Goal: Task Accomplishment & Management: Manage account settings

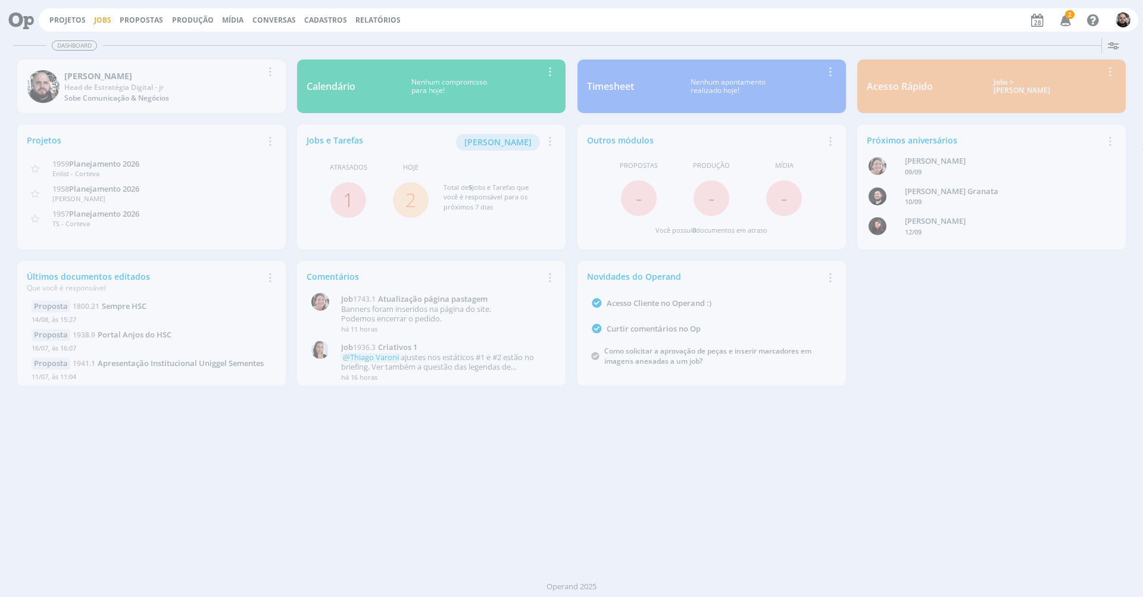
click at [104, 23] on link "Jobs" at bounding box center [102, 20] width 17 height 10
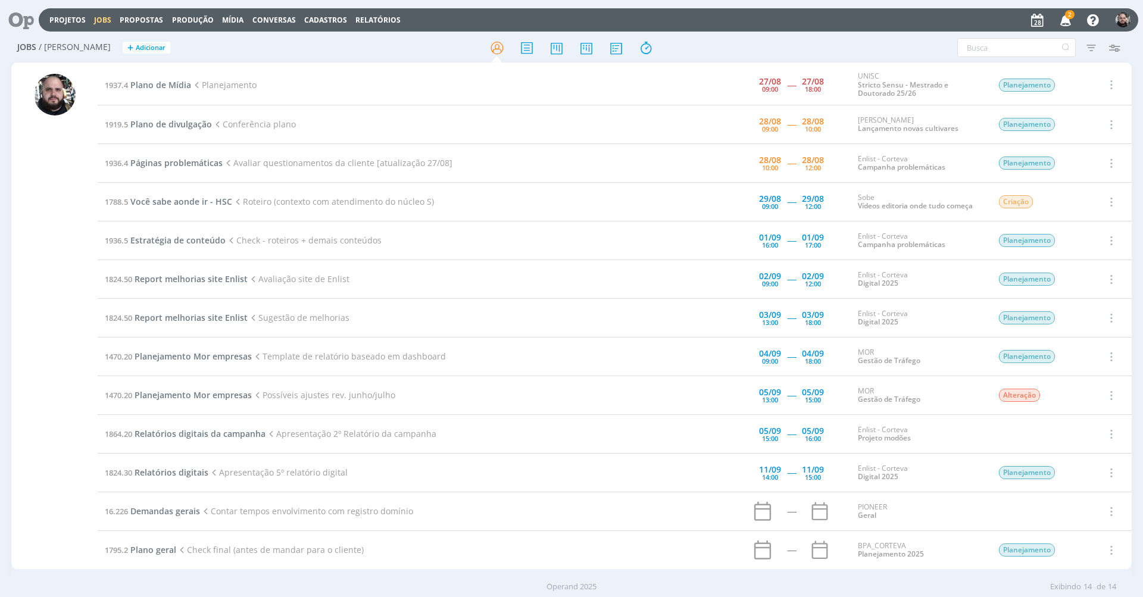
click at [1062, 19] on icon "button" at bounding box center [1065, 20] width 21 height 20
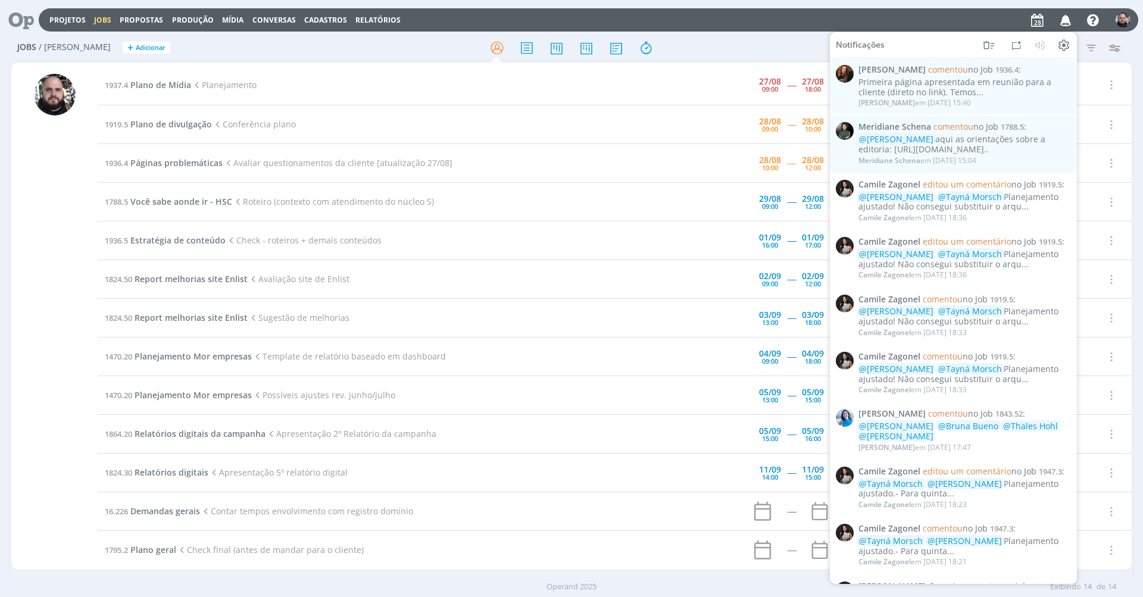
click at [718, 40] on div at bounding box center [570, 47] width 373 height 21
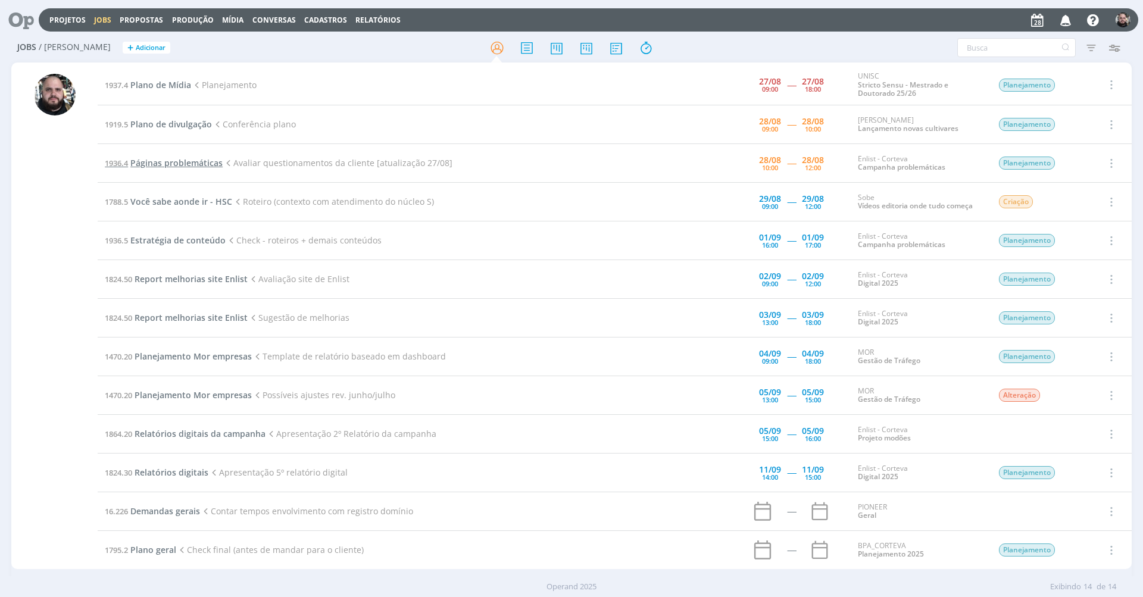
click at [185, 158] on span "Páginas problemáticas" at bounding box center [176, 162] width 92 height 11
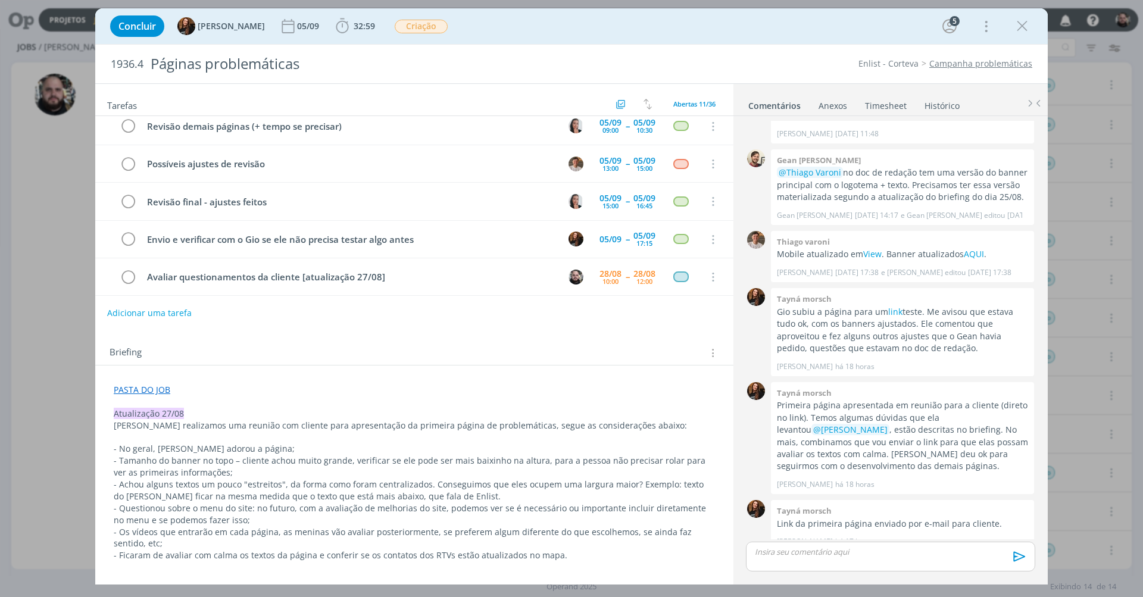
scroll to position [67, 0]
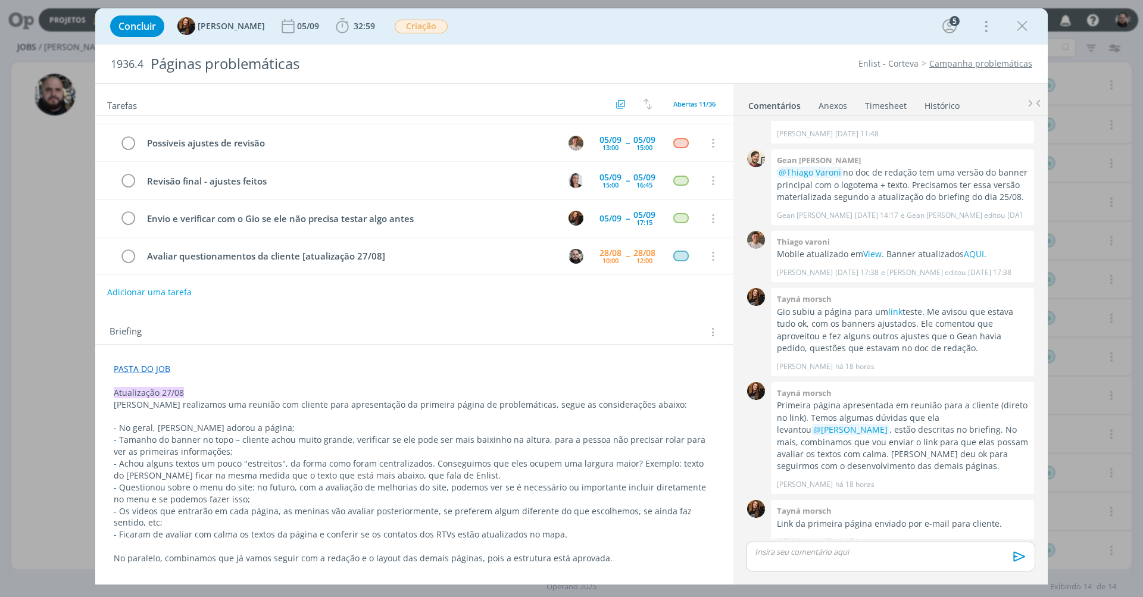
click at [236, 449] on p "- Tamanho do banner no topo – cliente achou muito grande, verificar se ele pode…" at bounding box center [414, 446] width 601 height 24
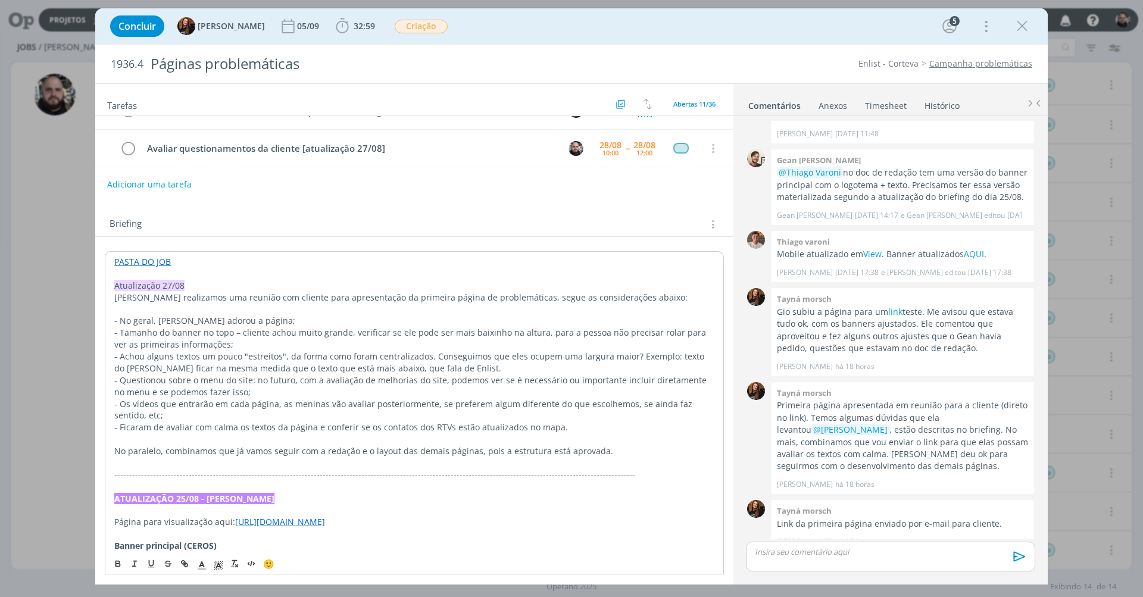
scroll to position [287, 0]
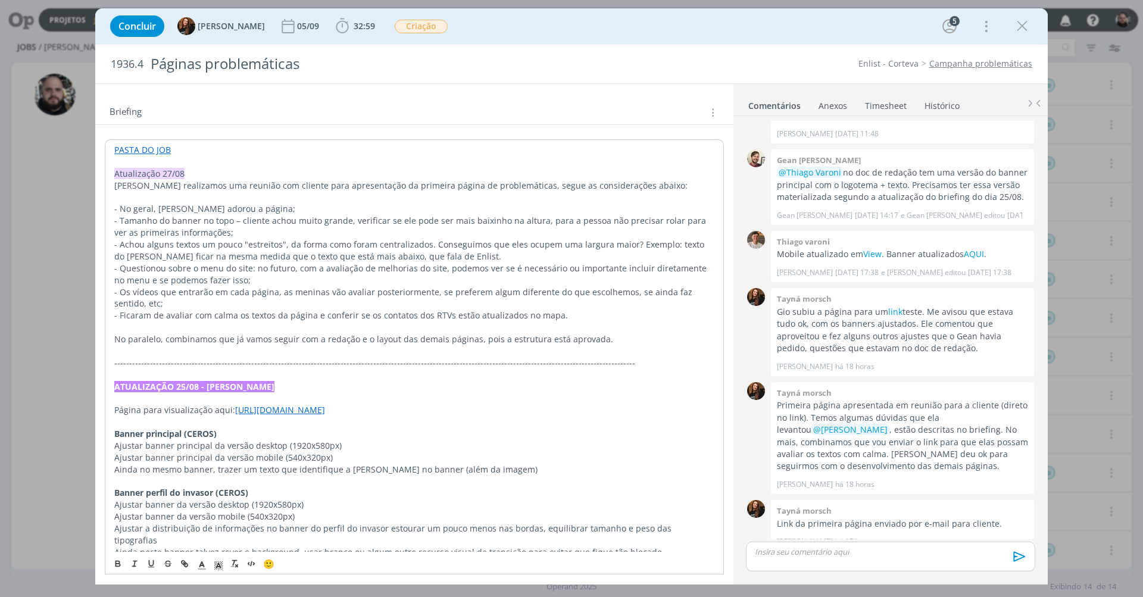
click at [307, 404] on link "[URL][DOMAIN_NAME]" at bounding box center [280, 409] width 90 height 11
click at [325, 422] on link "[URL][DOMAIN_NAME]" at bounding box center [291, 421] width 90 height 15
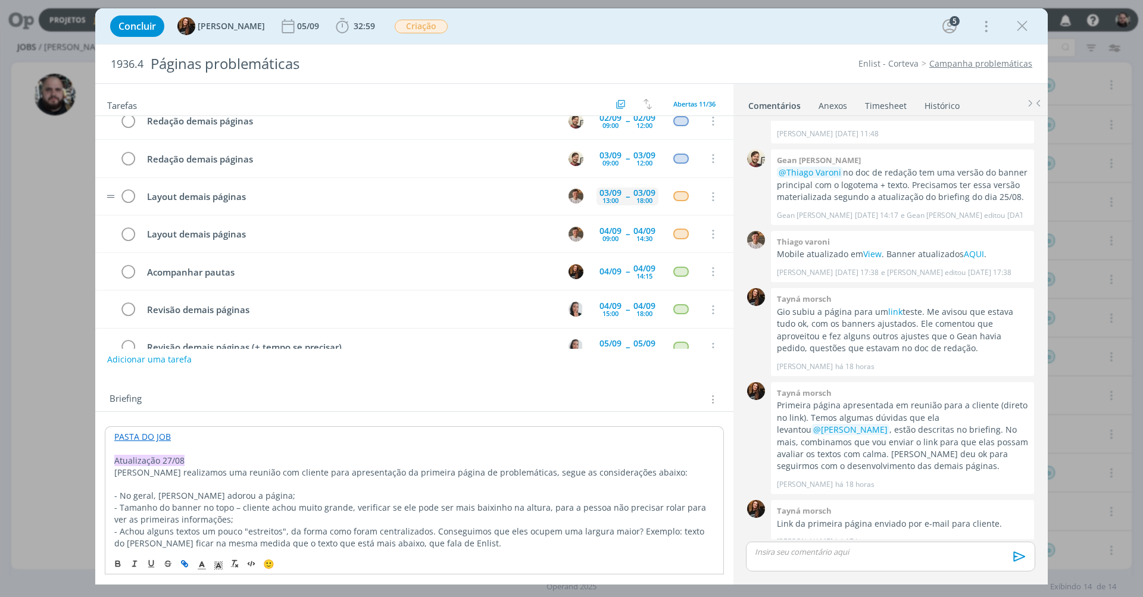
scroll to position [0, 0]
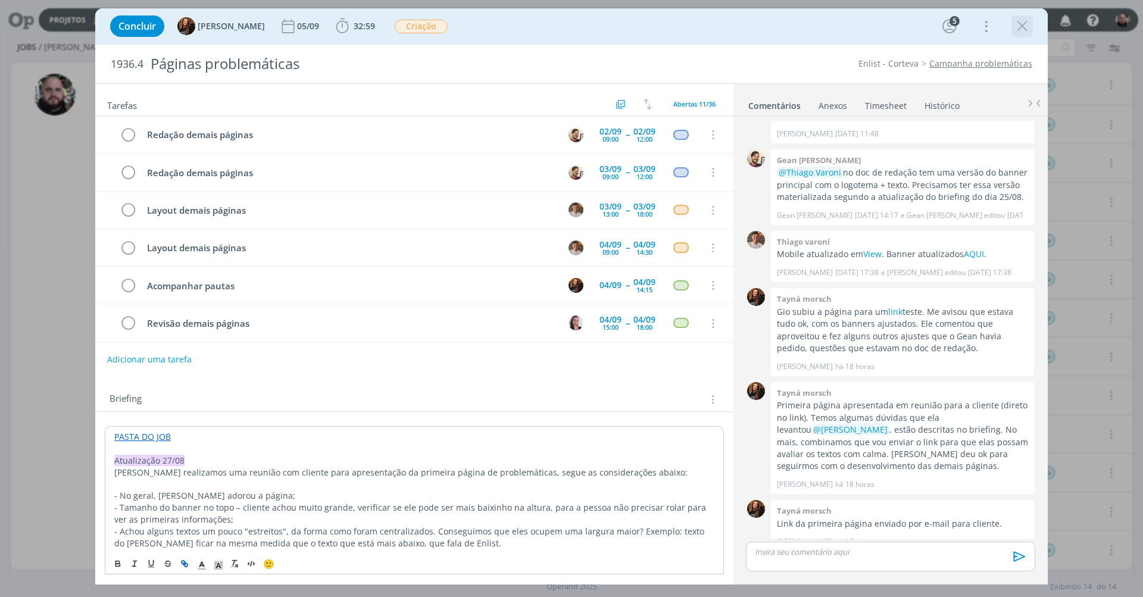
click at [1014, 26] on icon "dialog" at bounding box center [1022, 26] width 18 height 18
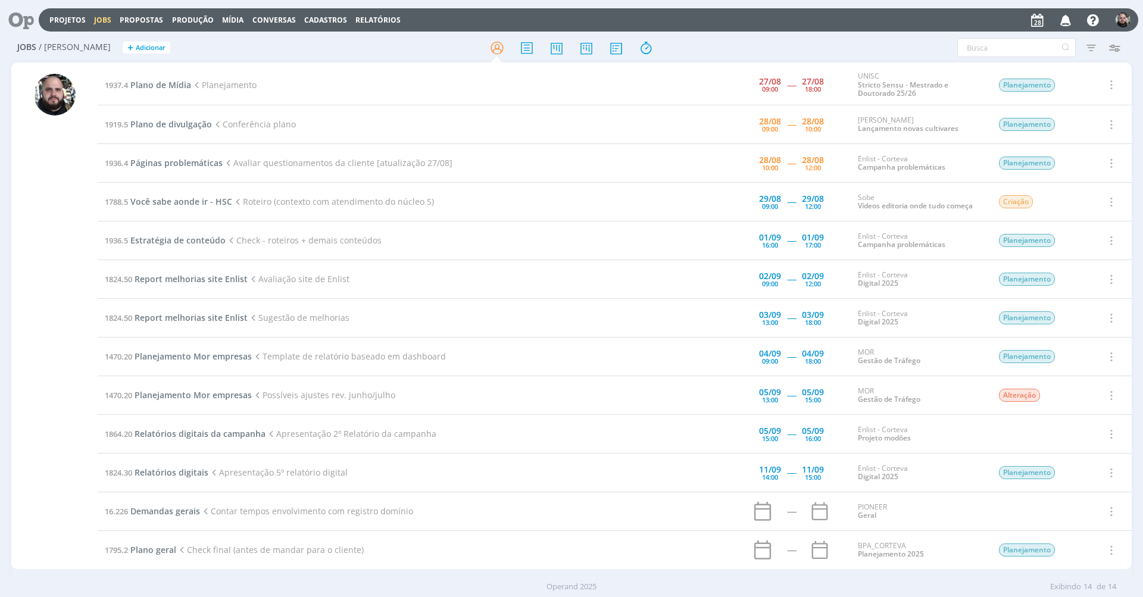
click at [688, 58] on div at bounding box center [570, 47] width 373 height 21
click at [818, 7] on div "Projetos Jobs Propostas Produção Mídia Conversas Cadastros Relatórios Notificaç…" at bounding box center [571, 19] width 1133 height 29
click at [951, 2] on header "Projetos Jobs Propostas Produção Mídia Conversas Cadastros Relatórios Notificaç…" at bounding box center [571, 16] width 1143 height 33
click at [893, 10] on div "Projetos Jobs Propostas Produção Mídia Conversas Cadastros Relatórios Notificaç…" at bounding box center [588, 19] width 1099 height 23
click at [851, 26] on div "Projetos Jobs Propostas Produção Mídia Conversas Cadastros Relatórios Notificaç…" at bounding box center [588, 19] width 1099 height 23
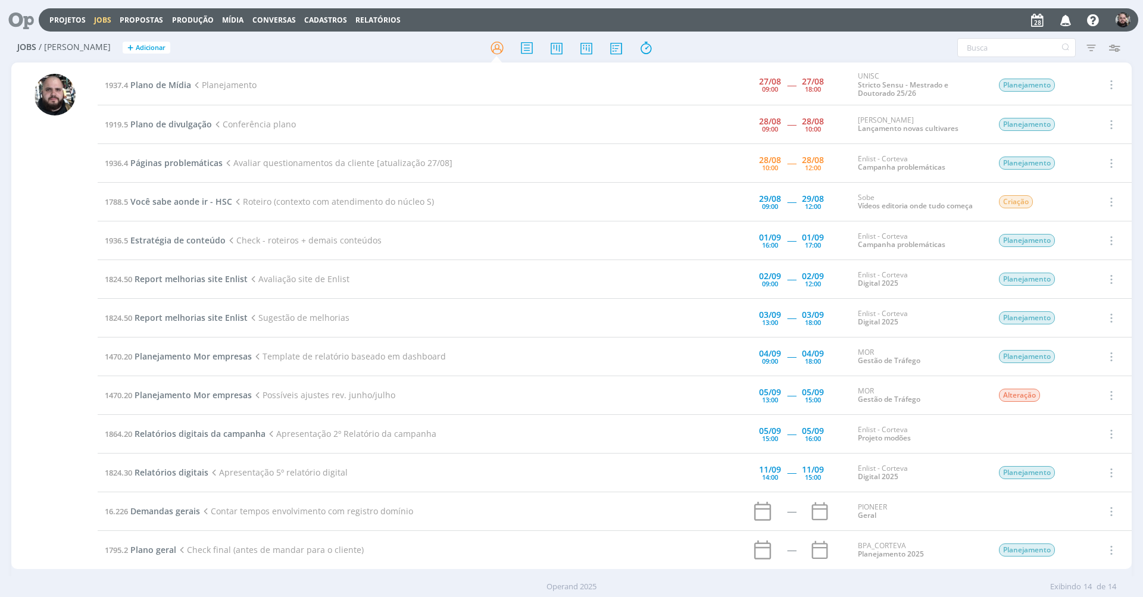
click at [241, 35] on h2 "Jobs / [PERSON_NAME] + Adicionar" at bounding box center [197, 45] width 361 height 25
click at [245, 48] on h2 "Jobs / [PERSON_NAME] + Adicionar" at bounding box center [197, 45] width 361 height 25
click at [244, 48] on h2 "Jobs / [PERSON_NAME] + Adicionar" at bounding box center [197, 45] width 361 height 25
click at [774, 4] on header "Projetos Jobs Propostas Produção Mídia Conversas Cadastros Relatórios Notificaç…" at bounding box center [571, 16] width 1143 height 33
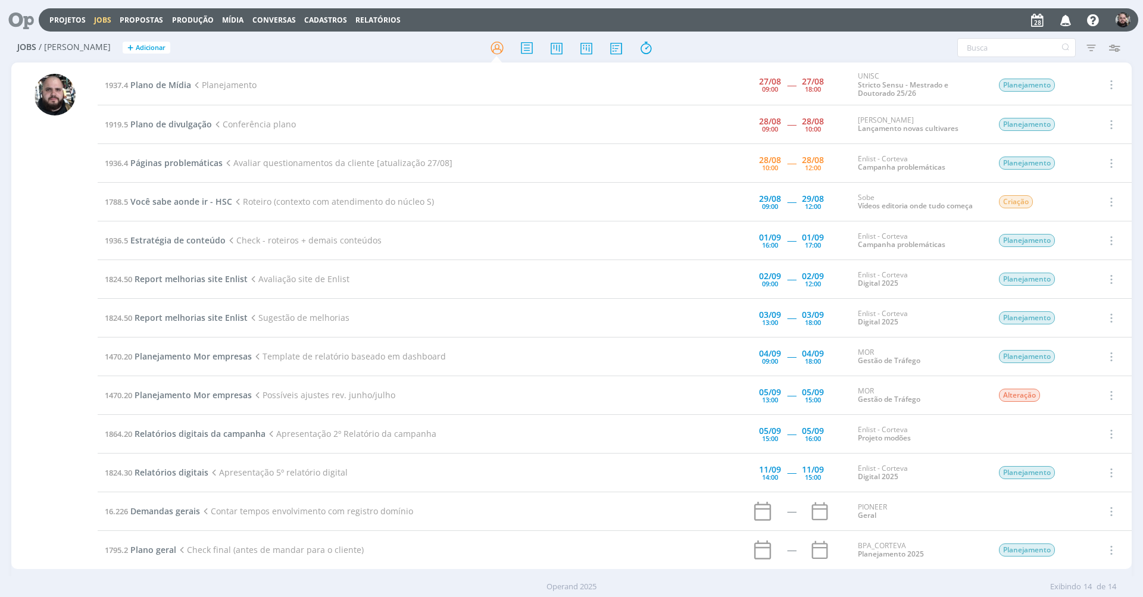
click at [853, 2] on header "Projetos Jobs Propostas Produção Mídia Conversas Cadastros Relatórios Notificaç…" at bounding box center [571, 16] width 1143 height 33
click at [874, 30] on div "Projetos Jobs Propostas Produção Mídia Conversas Cadastros Relatórios Notificaç…" at bounding box center [588, 19] width 1099 height 23
click at [793, 39] on div "Filtros Filtrar Limpar Tipo Jobs e Tarefas Data Personalizado a Situação dos jo…" at bounding box center [944, 47] width 361 height 19
click at [787, 43] on div "Filtros Filtrar Limpar Tipo Jobs e Tarefas Data Personalizado a Situação dos jo…" at bounding box center [944, 47] width 361 height 19
click at [687, 54] on div at bounding box center [570, 47] width 373 height 21
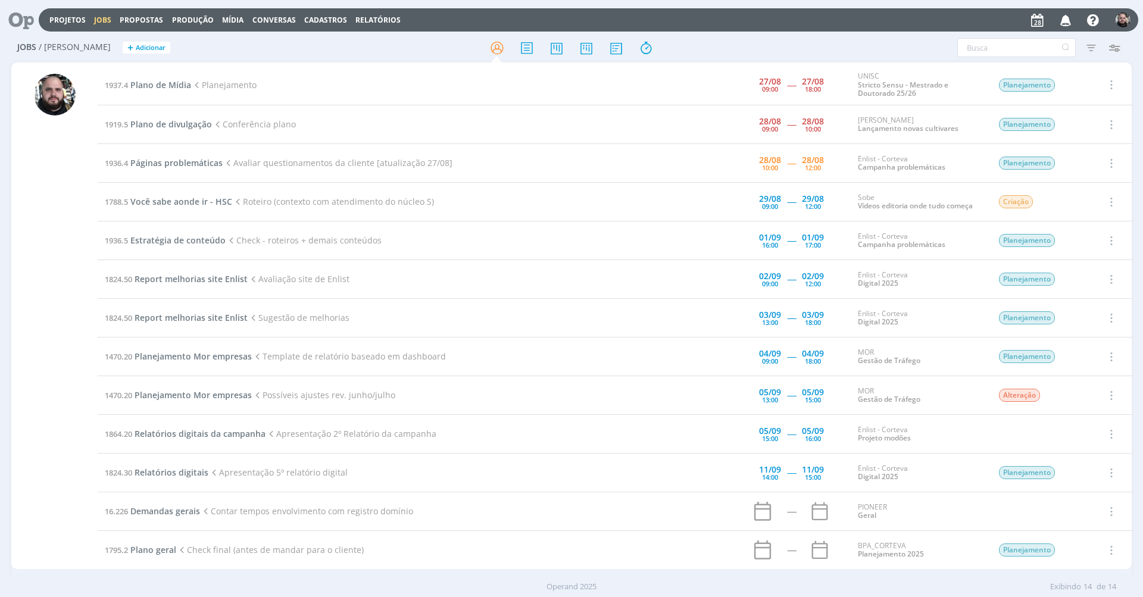
click at [419, 46] on div at bounding box center [570, 47] width 373 height 21
click at [199, 47] on h2 "Jobs / [PERSON_NAME] + Adicionar" at bounding box center [197, 45] width 361 height 25
click at [151, 82] on span "Plano de Mídia" at bounding box center [160, 84] width 61 height 11
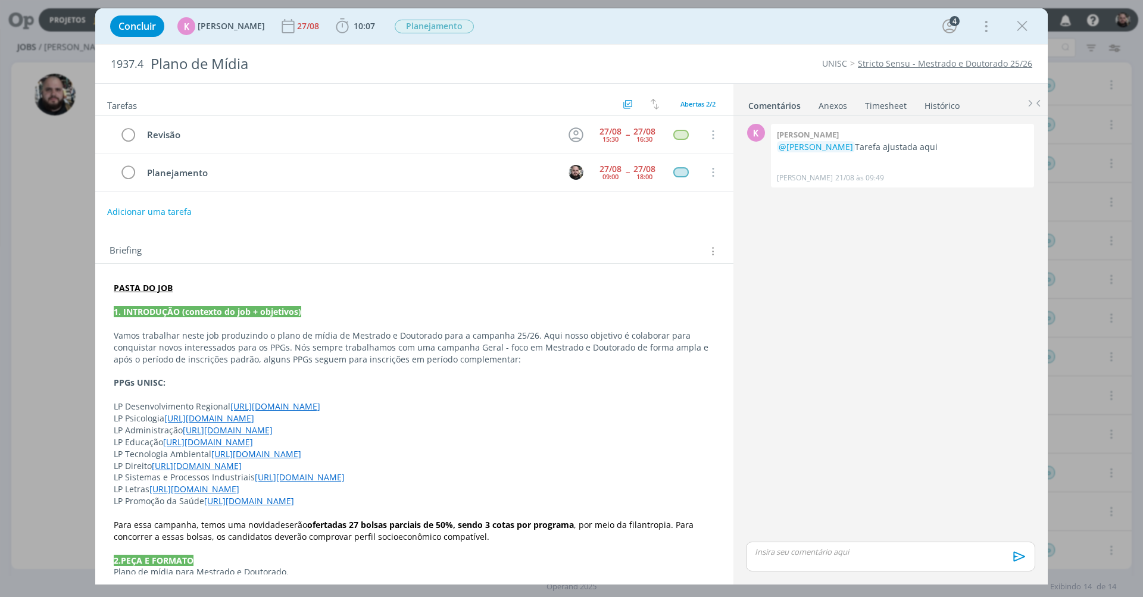
click at [812, 548] on p "dialog" at bounding box center [890, 551] width 270 height 11
click at [158, 294] on p "dialog" at bounding box center [414, 300] width 601 height 12
click at [158, 287] on strong "PASTA DO JOB" at bounding box center [143, 288] width 59 height 11
click at [177, 315] on link "https://sobeae.sharepoint.com/:f:/s/SOBEAE/Er8MrphIOi9KnMHPqTrqD80BzQe_Jhdwx0wI…" at bounding box center [191, 311] width 90 height 15
click at [840, 558] on div "dialog" at bounding box center [890, 557] width 289 height 30
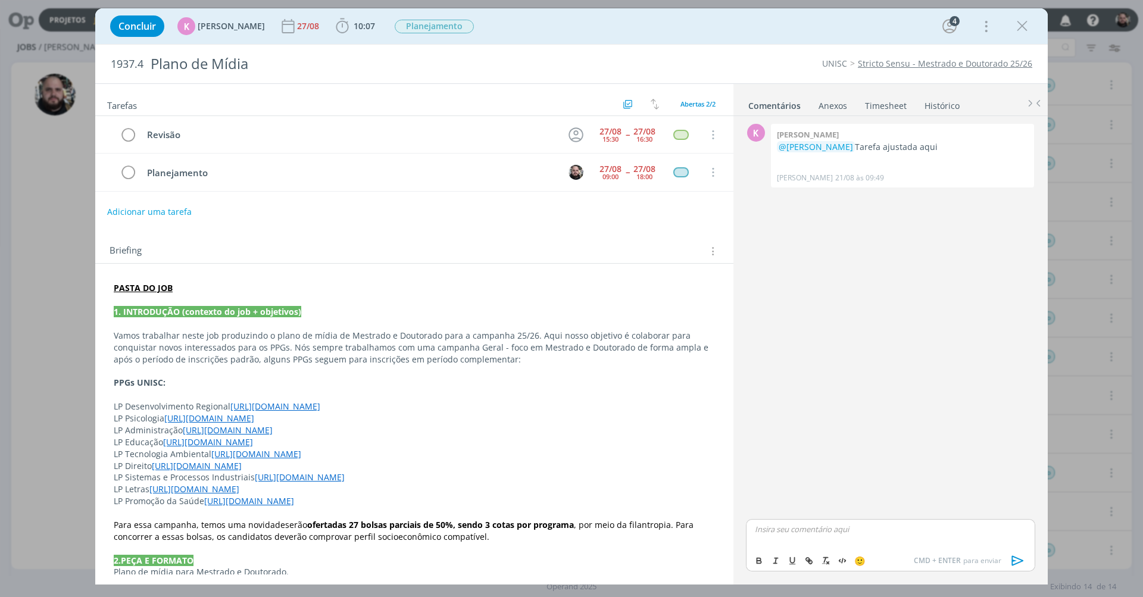
click at [839, 527] on p "dialog" at bounding box center [890, 529] width 270 height 11
click at [209, 288] on p "PASTA DO JOB" at bounding box center [414, 288] width 601 height 12
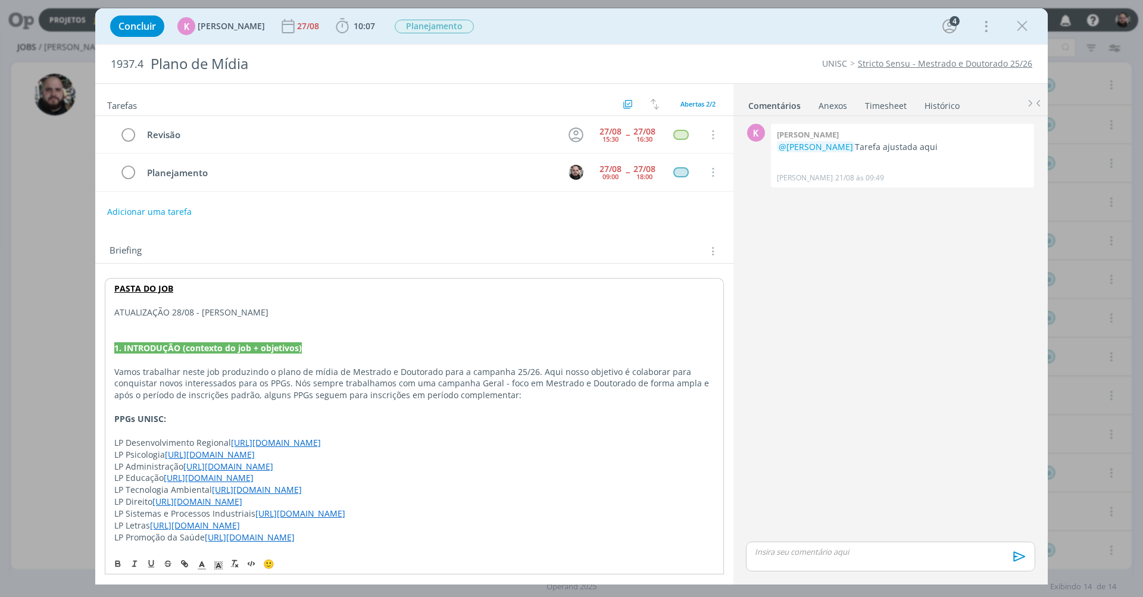
click at [226, 312] on p "ATUALIZAÇÃO 28/08 - GIO SOUZA" at bounding box center [414, 312] width 600 height 12
click at [213, 568] on icon "dialog" at bounding box center [218, 565] width 11 height 11
click at [294, 514] on span "dialog" at bounding box center [291, 512] width 10 height 10
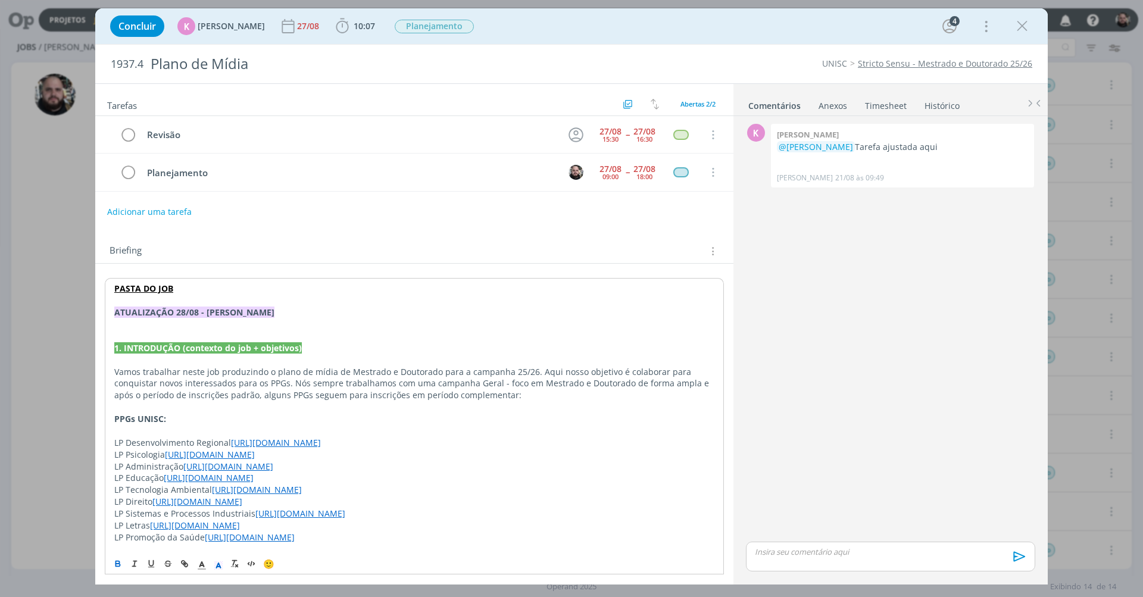
click at [281, 336] on p "dialog" at bounding box center [414, 336] width 600 height 12
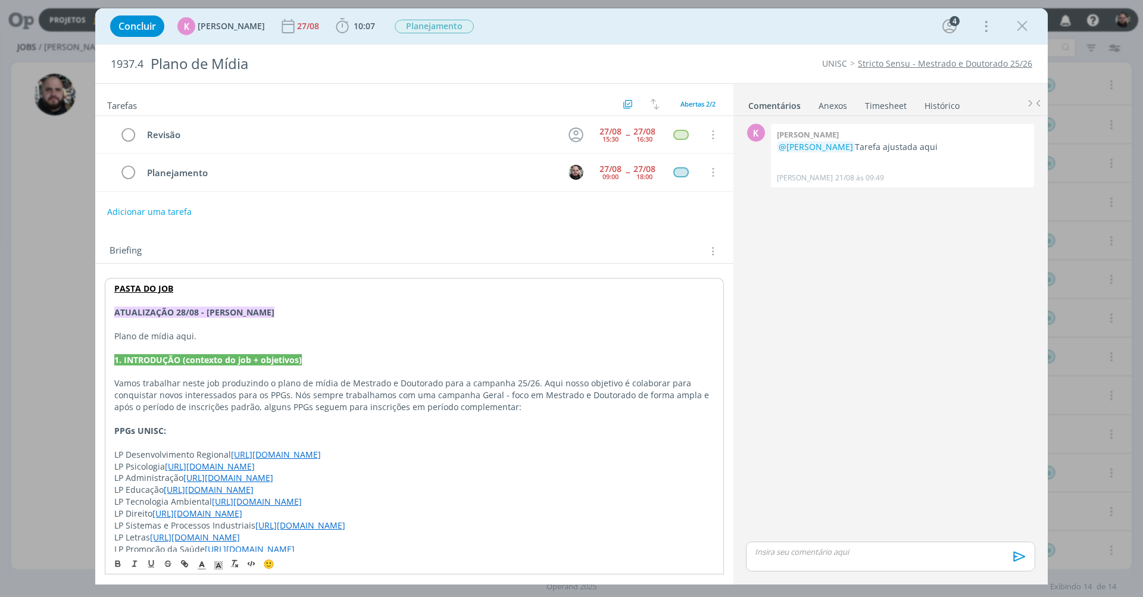
drag, startPoint x: 175, startPoint y: 333, endPoint x: 216, endPoint y: 333, distance: 41.1
click at [217, 333] on p "Plano de mídia aqui." at bounding box center [414, 336] width 600 height 12
click at [186, 562] on icon "dialog" at bounding box center [185, 564] width 10 height 10
paste input "https://sobeae.sharepoint.com/:x:/s/SOBEAE/ET9_AOi8yyRLh3lwc9DEvAMB0j5hiXwccFCl…"
type input "https://sobeae.sharepoint.com/:x:/s/SOBEAE/ET9_AOi8yyRLh3lwc9DEvAMB0j5hiXwccFCl…"
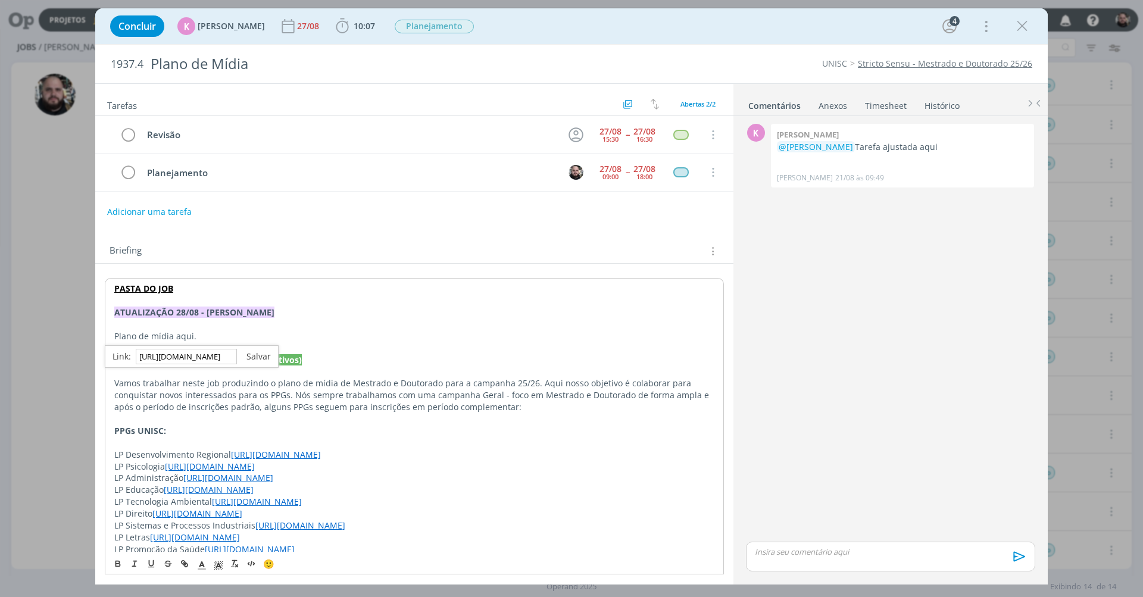
click at [259, 352] on link "dialog" at bounding box center [254, 356] width 34 height 11
click at [236, 330] on p "Plano de mídia aqui." at bounding box center [414, 336] width 600 height 12
click at [220, 321] on p "dialog" at bounding box center [414, 324] width 600 height 12
click at [248, 345] on p "dialog" at bounding box center [414, 348] width 600 height 12
click at [354, 29] on span "10:07" at bounding box center [364, 25] width 21 height 11
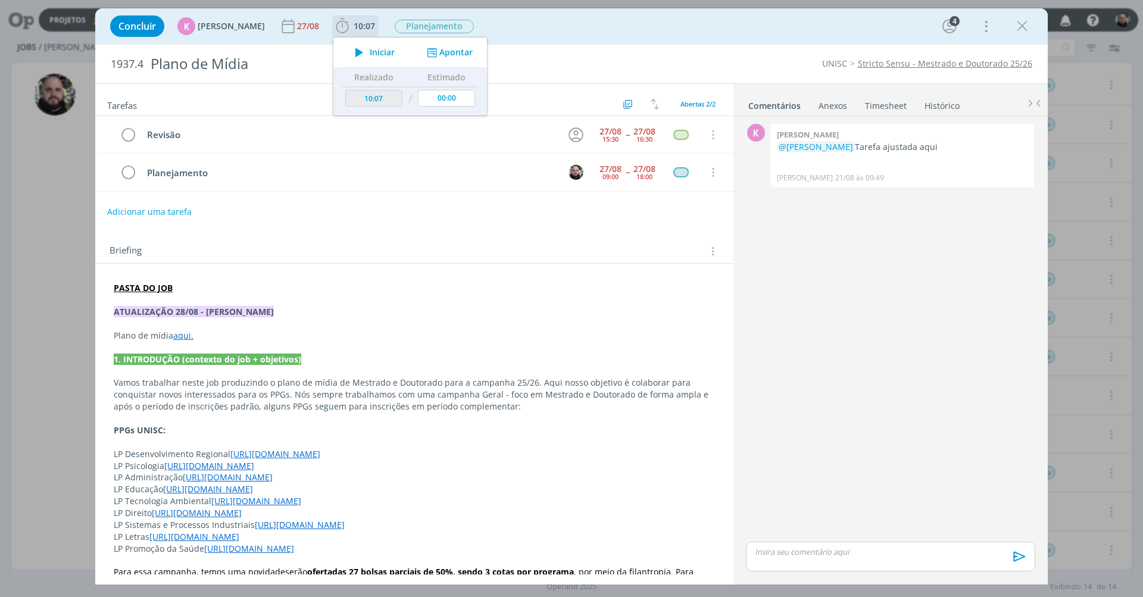
click at [454, 50] on button "Apontar" at bounding box center [448, 52] width 49 height 12
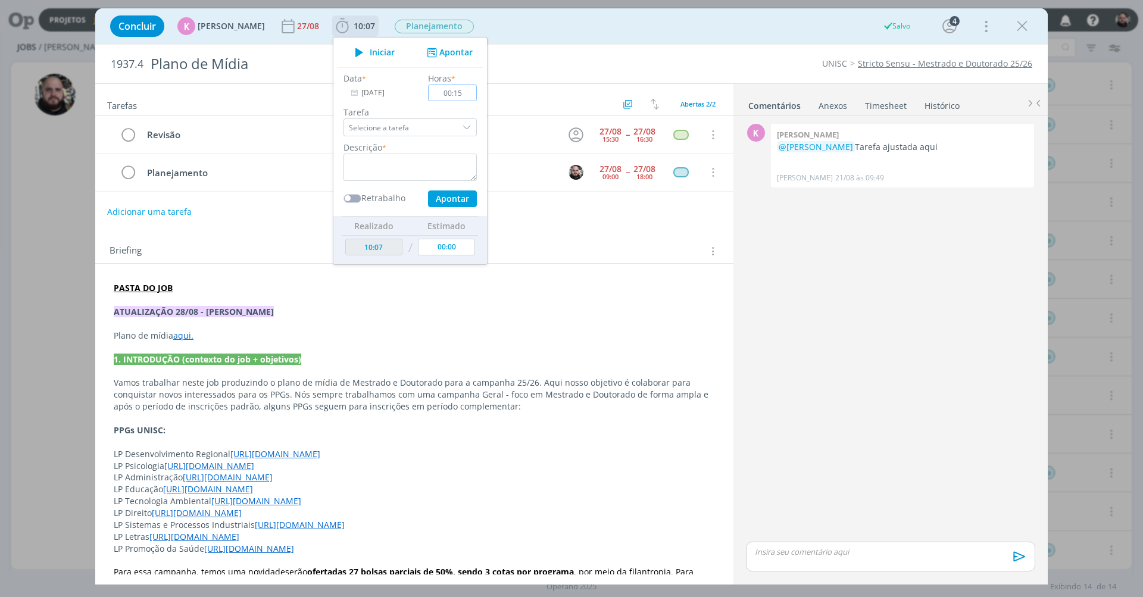
type input "01:59"
click at [408, 171] on textarea "dialog" at bounding box center [409, 167] width 133 height 27
type textarea "plano de mídia"
click at [445, 198] on button "Apontar" at bounding box center [452, 198] width 49 height 17
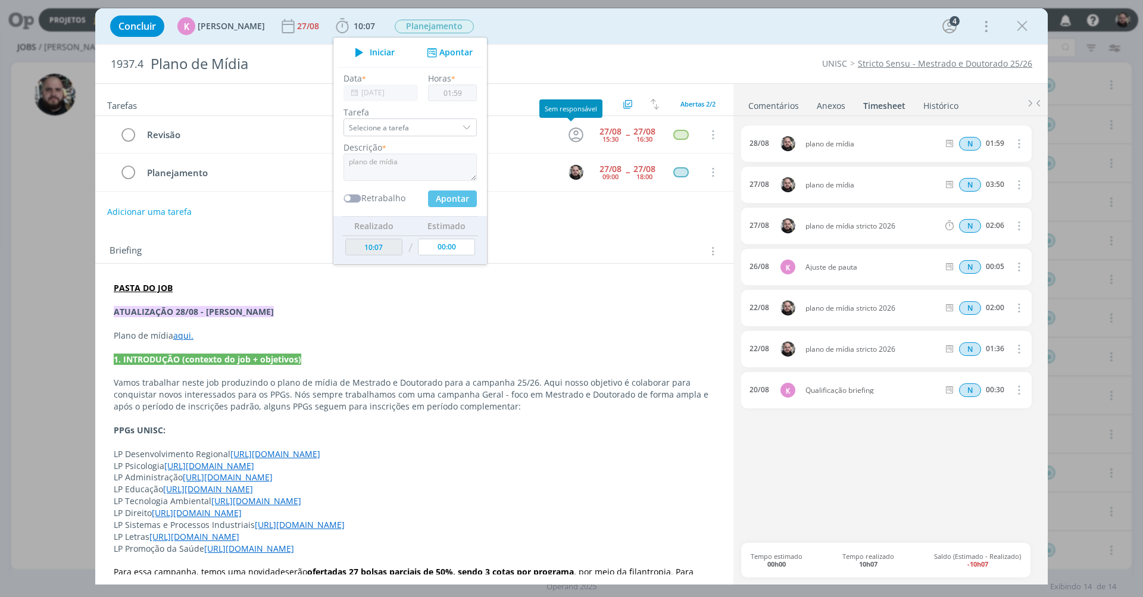
type input "12:06"
type input "00:00"
click at [592, 27] on div "Concluir K Karoline Arend 27/08 12:06 Iniciar Apontar Data * 28/08/2025 Horas *…" at bounding box center [571, 26] width 934 height 29
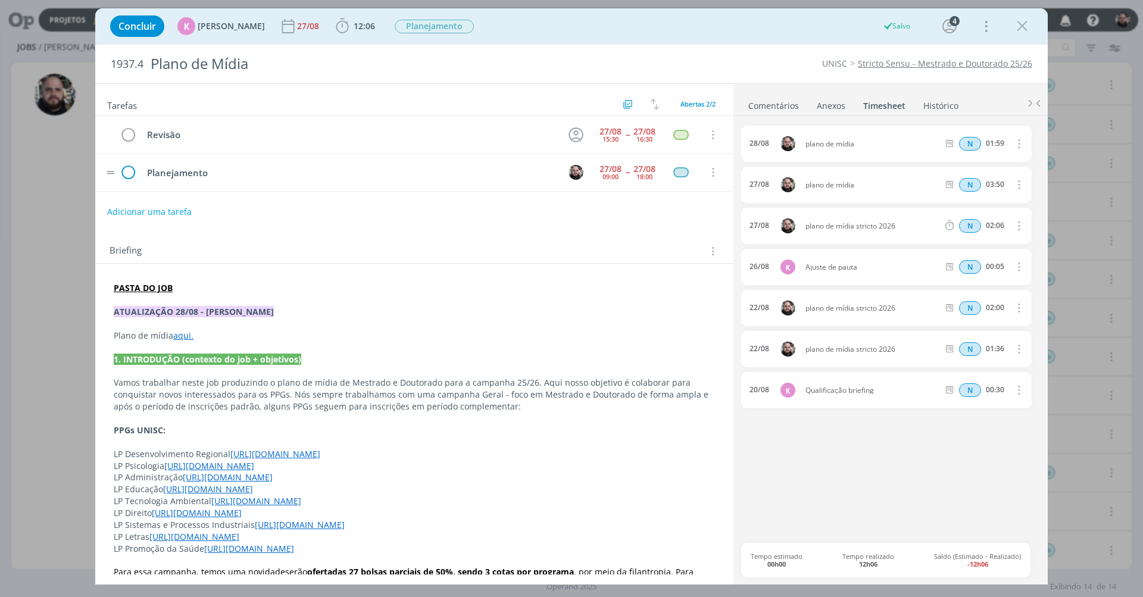
click at [132, 167] on icon "dialog" at bounding box center [128, 173] width 18 height 18
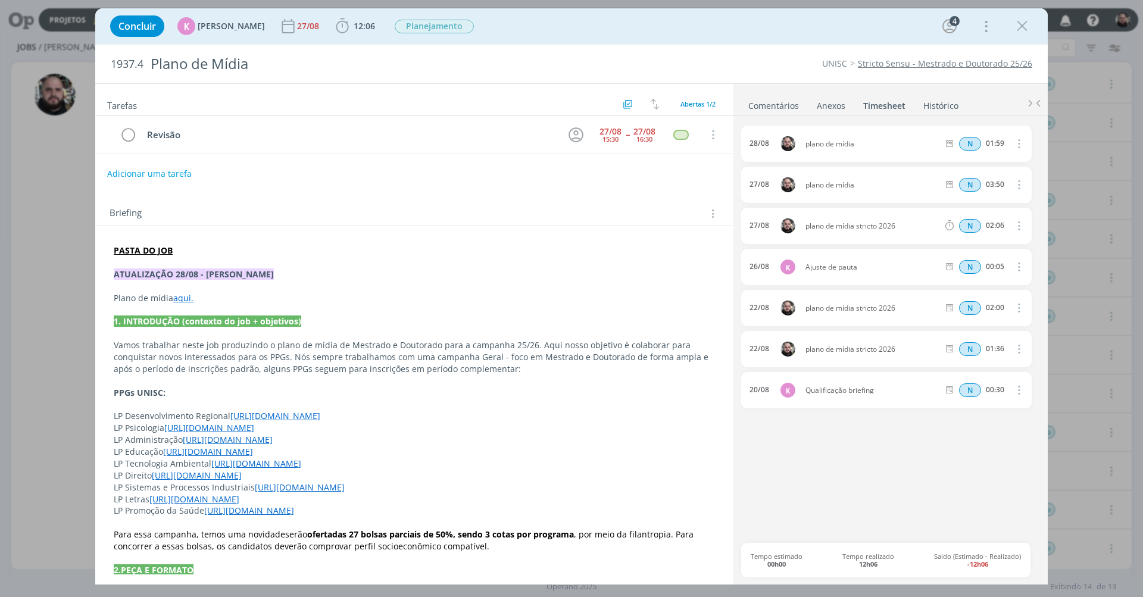
click at [173, 175] on button "Adicionar uma tarefa" at bounding box center [150, 173] width 86 height 21
click at [199, 174] on input "dialog" at bounding box center [334, 172] width 439 height 17
click at [585, 173] on icon "dialog" at bounding box center [590, 173] width 18 height 18
type input "Pauta pro PPT"
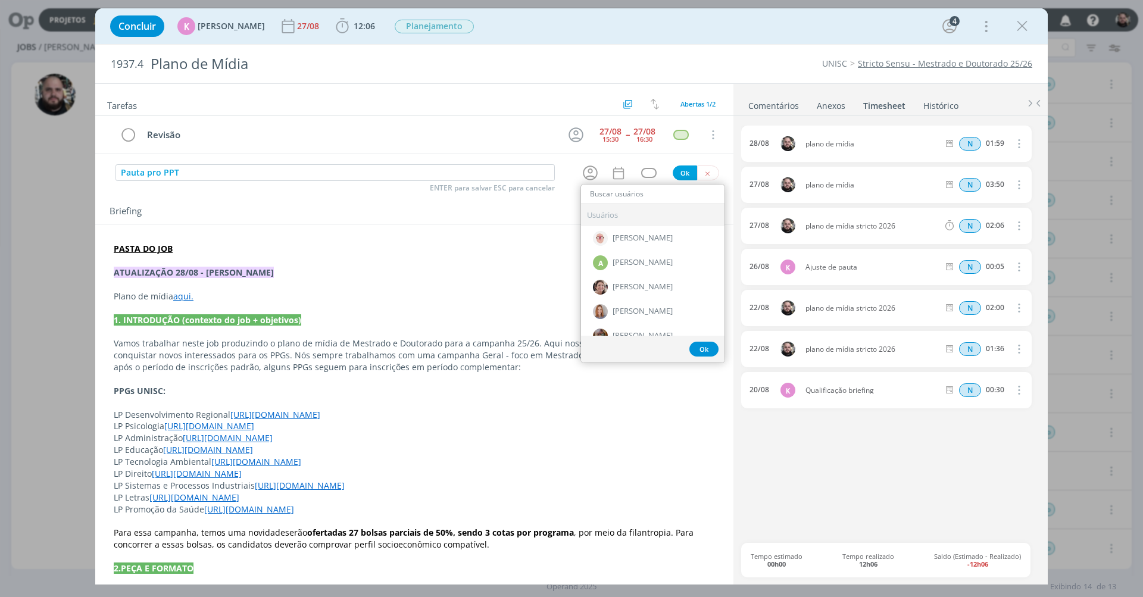
click at [140, 171] on input "Pauta pro PPT" at bounding box center [334, 172] width 439 height 17
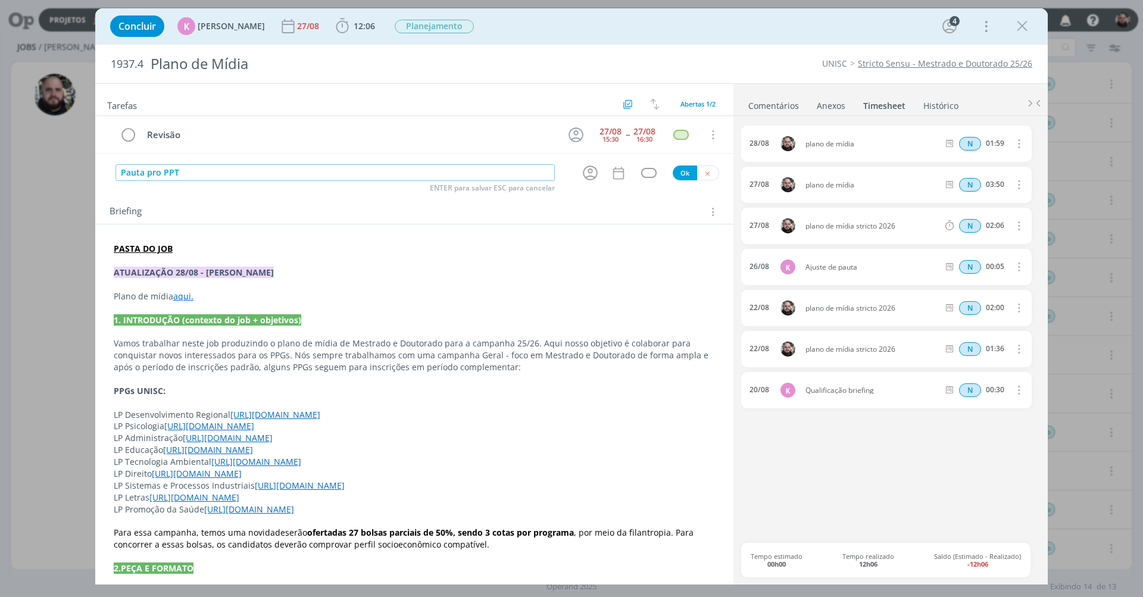
click at [171, 174] on input "Pauta pro PPT" at bounding box center [334, 172] width 439 height 17
click at [589, 172] on icon "dialog" at bounding box center [590, 173] width 18 height 18
type input "Pautar Gio para montar PPT"
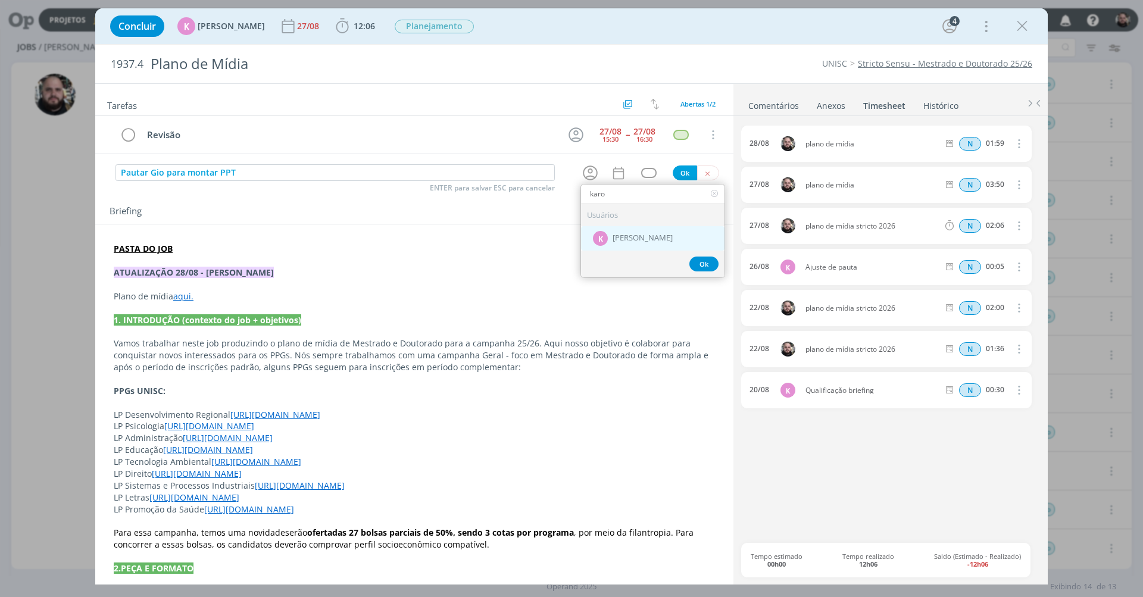
type input "karo"
click at [615, 240] on span "[PERSON_NAME]" at bounding box center [642, 239] width 60 height 10
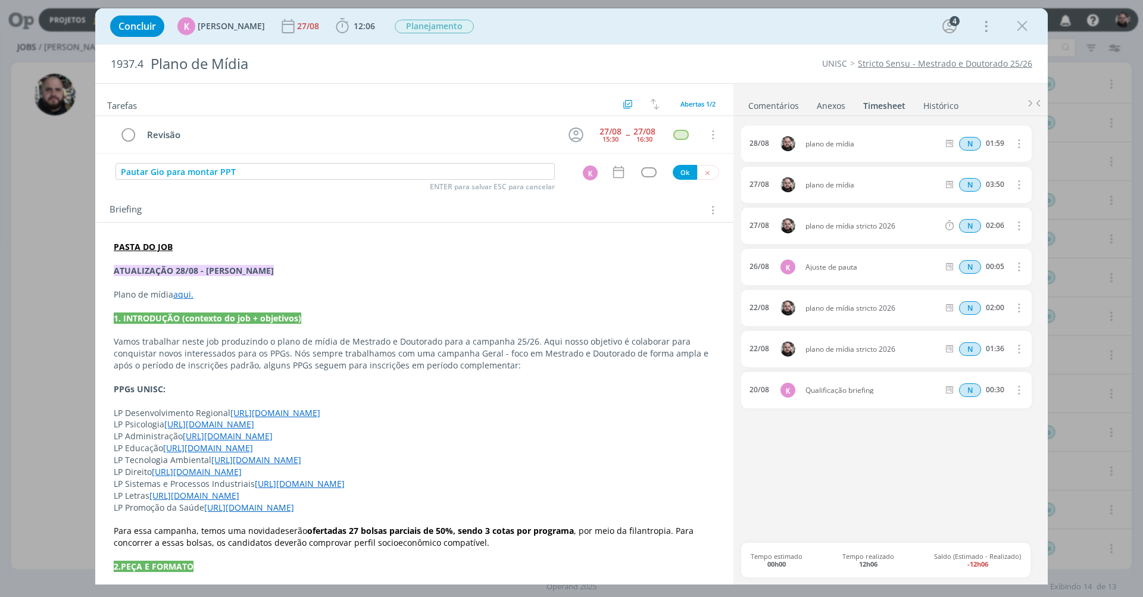
click at [648, 174] on div "dialog" at bounding box center [648, 172] width 15 height 10
type input "ate"
click at [647, 210] on span "Atendimento" at bounding box center [628, 209] width 48 height 10
click at [611, 174] on icon "dialog" at bounding box center [618, 171] width 15 height 15
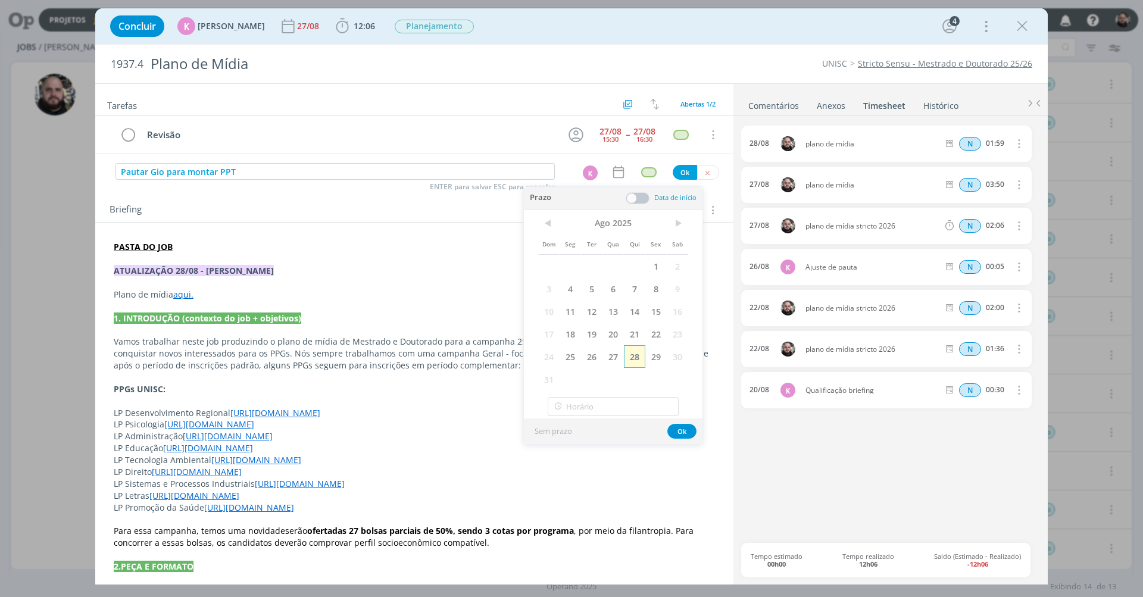
click at [639, 359] on span "28" at bounding box center [634, 356] width 21 height 23
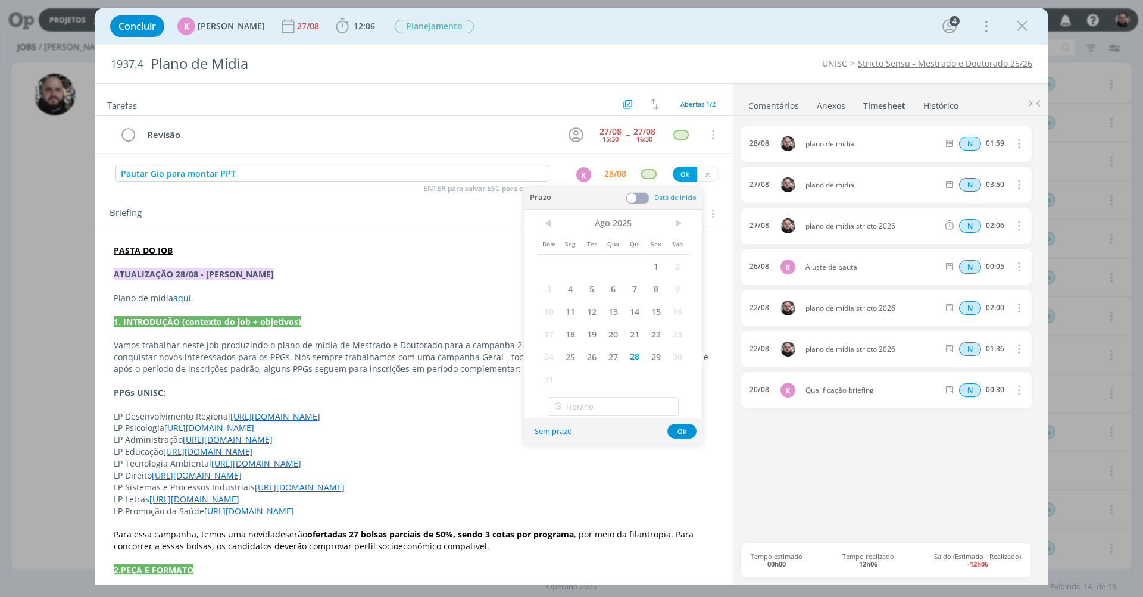
click at [678, 174] on button "Ok" at bounding box center [684, 174] width 24 height 15
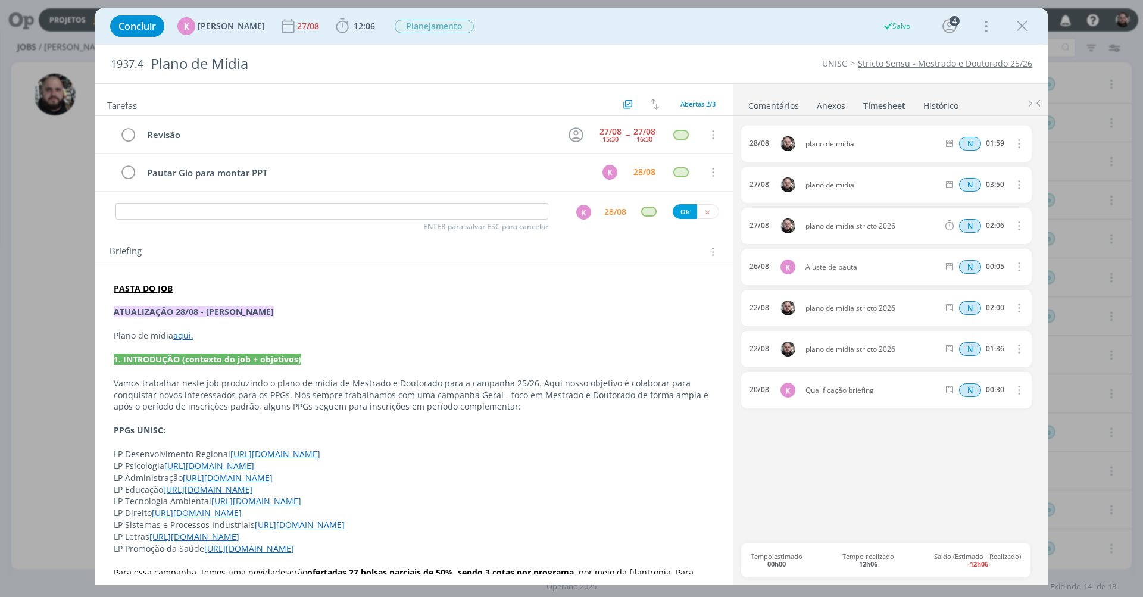
click at [697, 213] on button "dialog" at bounding box center [708, 211] width 22 height 15
click at [170, 204] on button "Adicionar uma tarefa" at bounding box center [150, 211] width 86 height 21
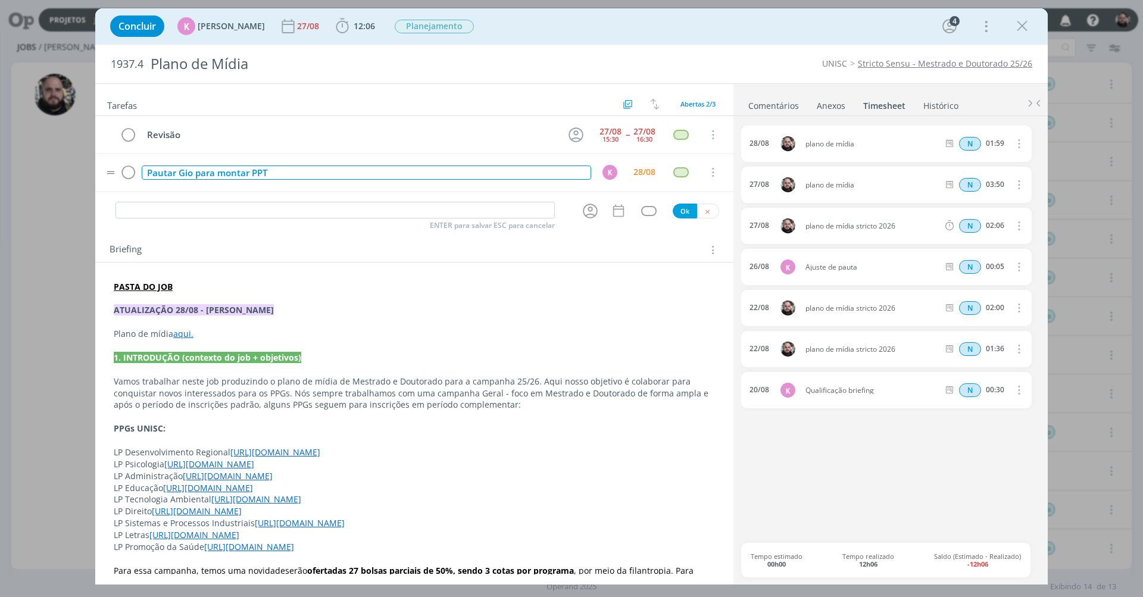
click at [337, 170] on div "Pautar Gio para montar PPT" at bounding box center [366, 172] width 449 height 15
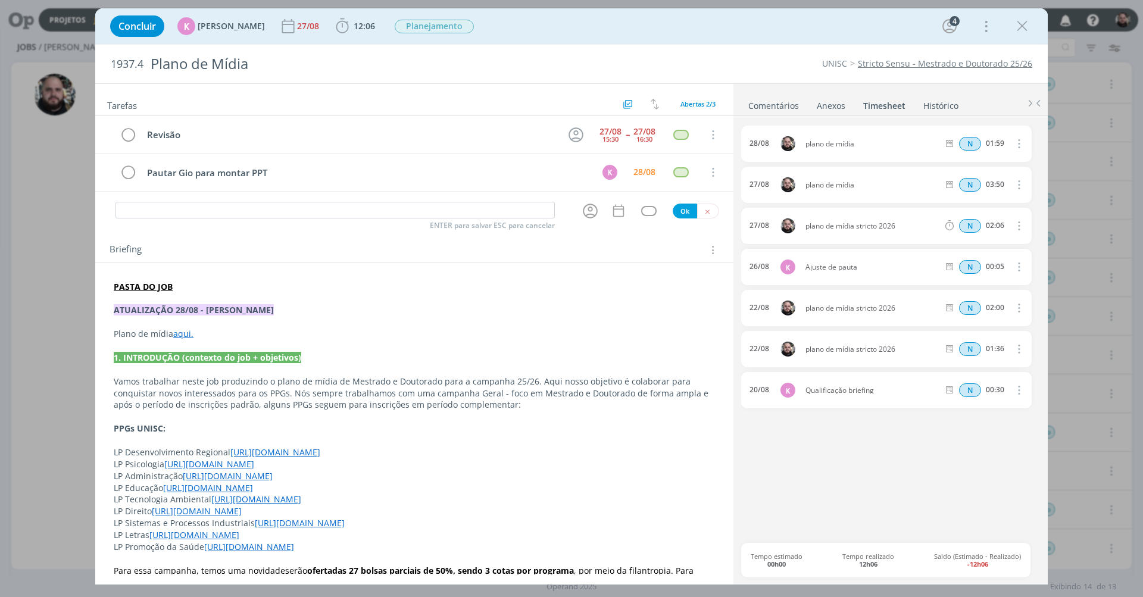
click at [562, 285] on p "PASTA DO JOB" at bounding box center [414, 287] width 601 height 12
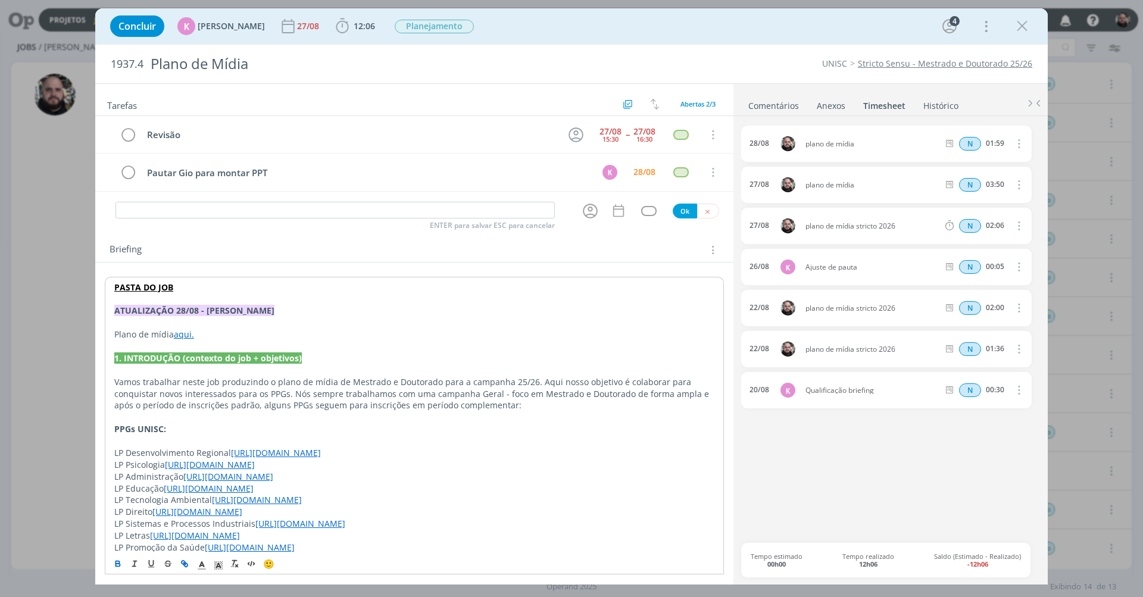
click at [705, 212] on icon "dialog" at bounding box center [707, 212] width 8 height 8
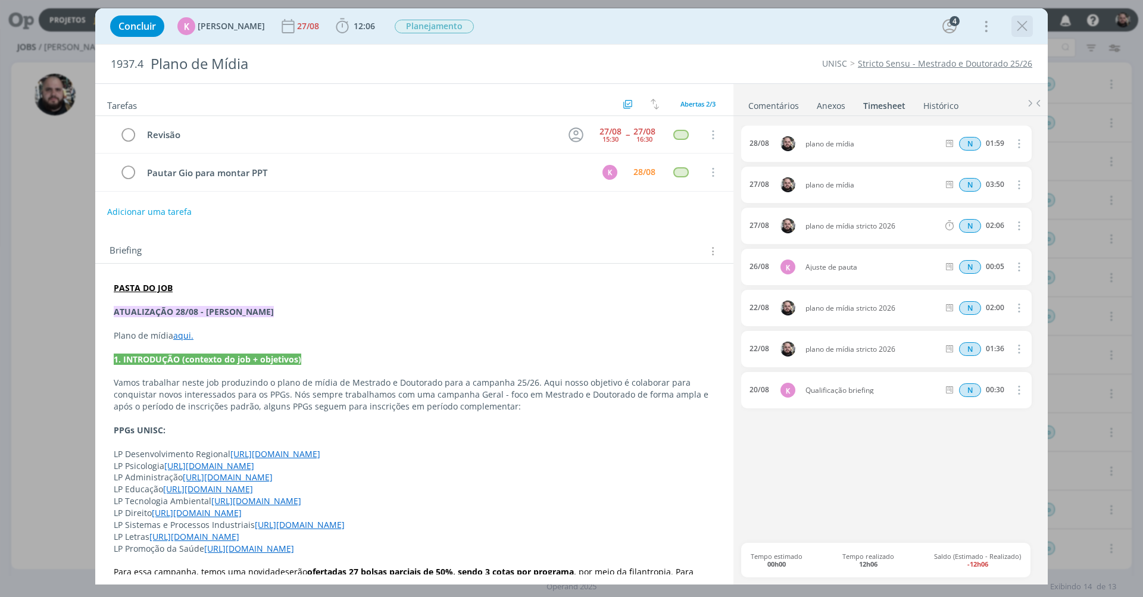
click at [1021, 21] on icon "dialog" at bounding box center [1022, 26] width 18 height 18
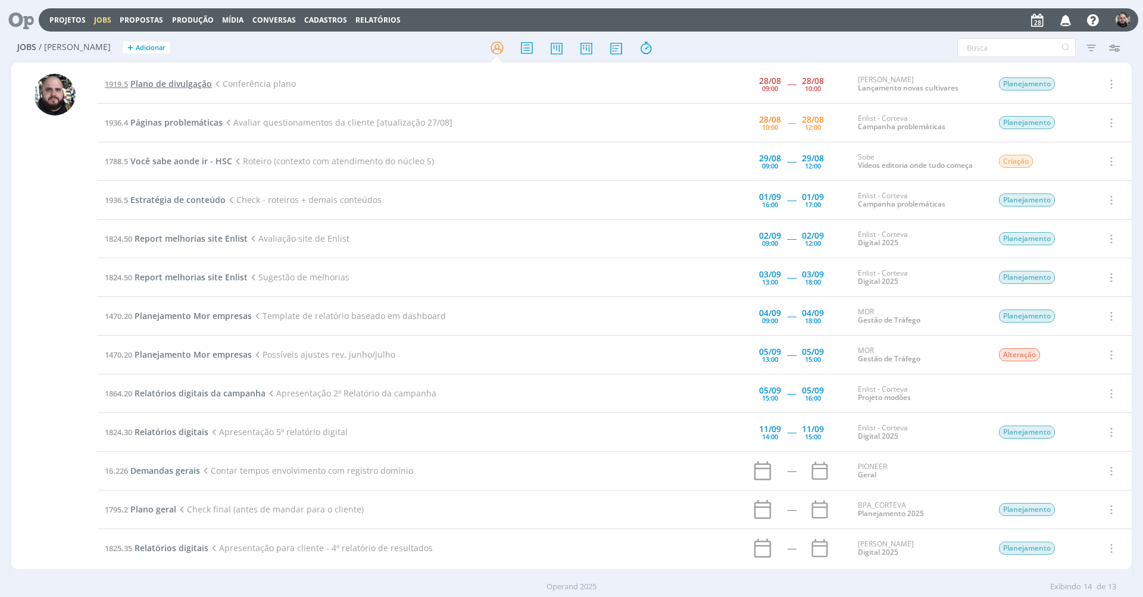
click at [134, 82] on span "Plano de divulgação" at bounding box center [171, 83] width 82 height 11
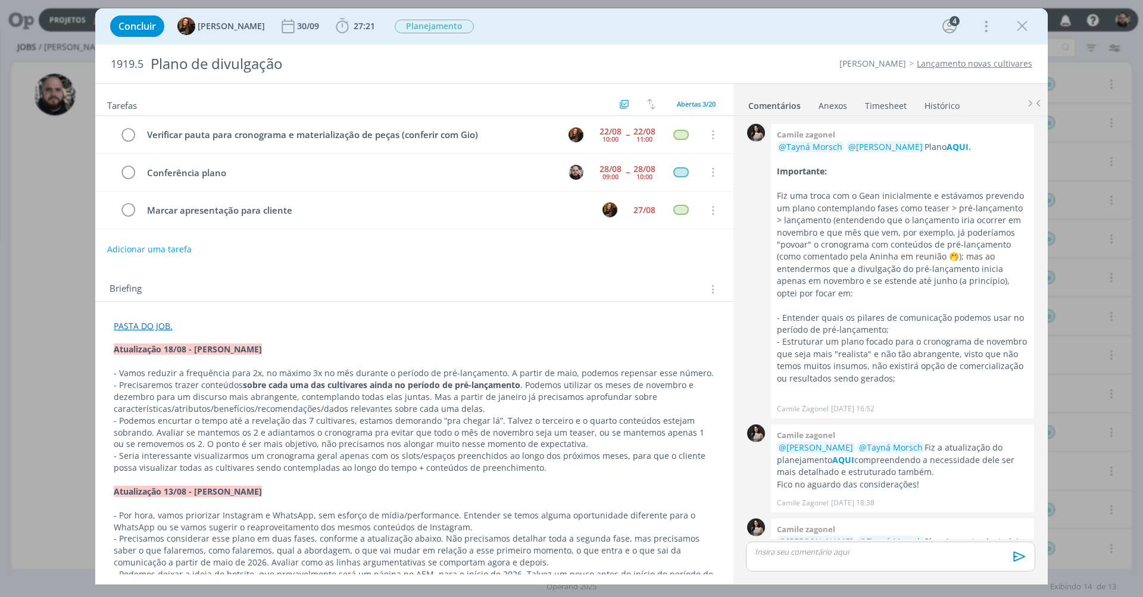
scroll to position [383, 0]
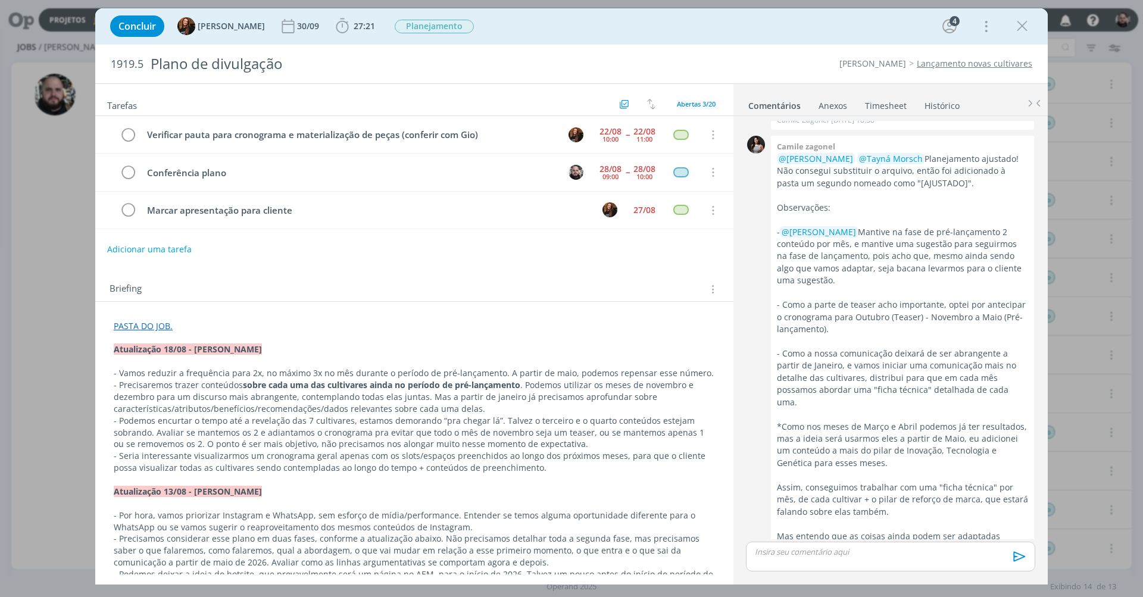
click at [553, 21] on div "Concluir Tayná Morsch 30/09 27:21 Iniciar Apontar Data * 28/08/2025 Horas * 00:…" at bounding box center [571, 26] width 934 height 29
click at [152, 332] on p "dialog" at bounding box center [414, 338] width 601 height 12
click at [154, 328] on link "PASTA DO JOB." at bounding box center [143, 326] width 59 height 11
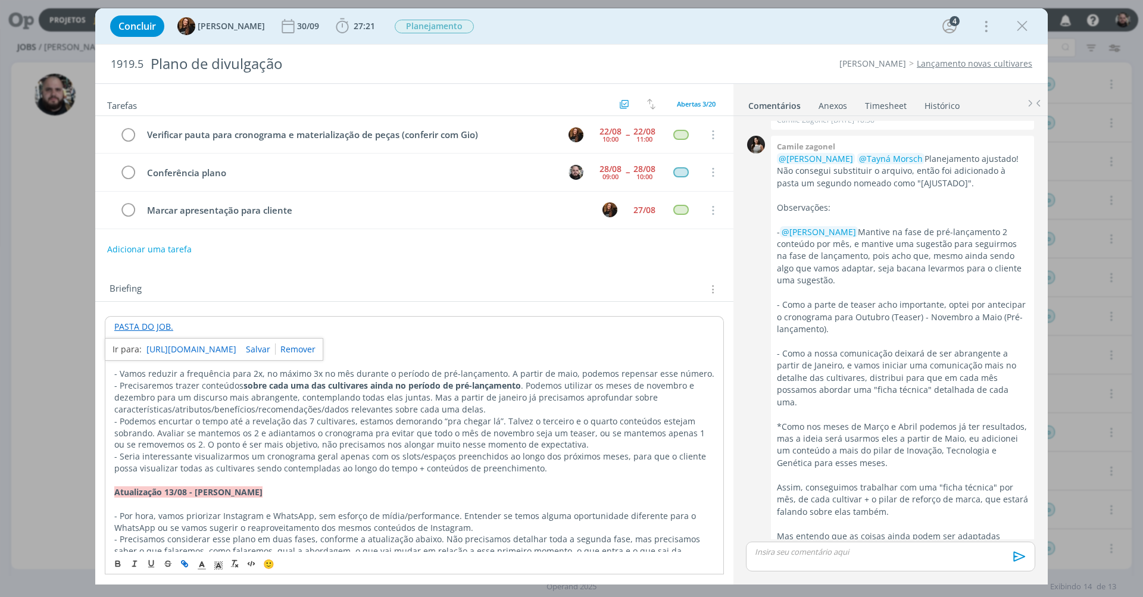
click at [168, 345] on link "https://sobeae.sharepoint.com/:f:/s/SOBEAE/Eg65yf8RxX5ChRSl_uG6QxwB-h4WbD0lHrQg…" at bounding box center [191, 349] width 90 height 15
click at [731, 29] on div "Concluir Tayná Morsch 30/09 27:21 Iniciar Apontar Data * 28/08/2025 Horas * 00:…" at bounding box center [571, 26] width 934 height 29
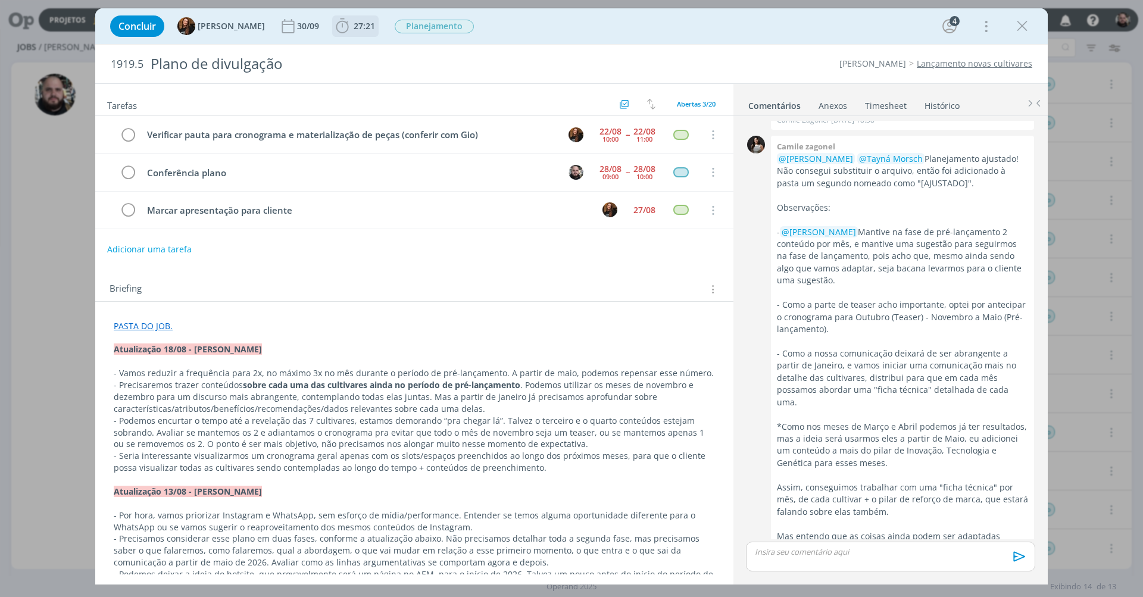
click at [356, 31] on span "27:21" at bounding box center [364, 25] width 21 height 11
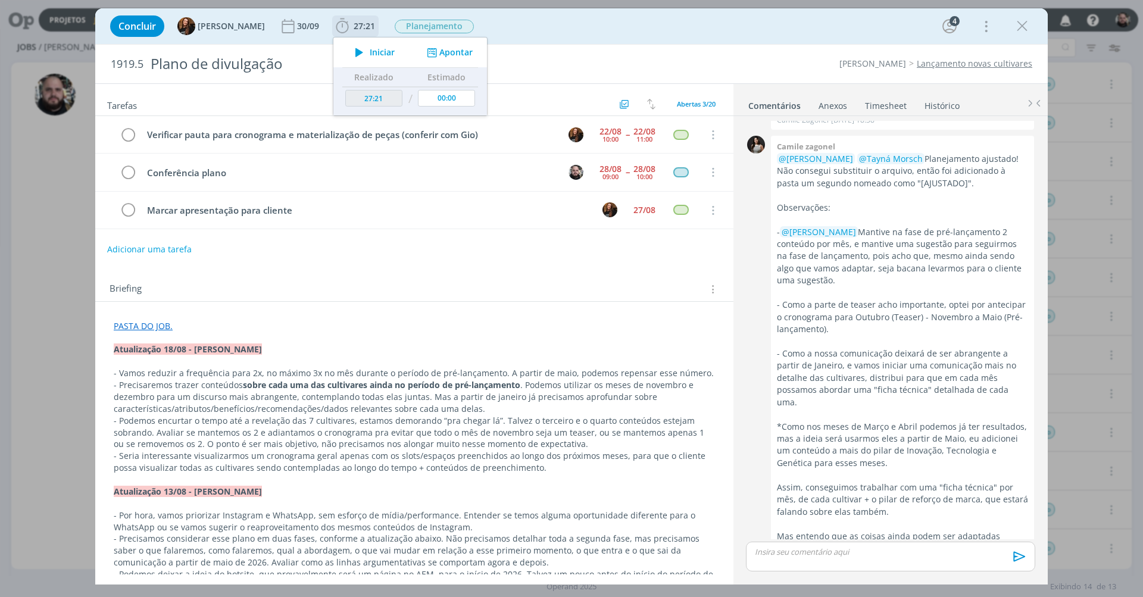
click at [449, 52] on button "Apontar" at bounding box center [448, 52] width 49 height 12
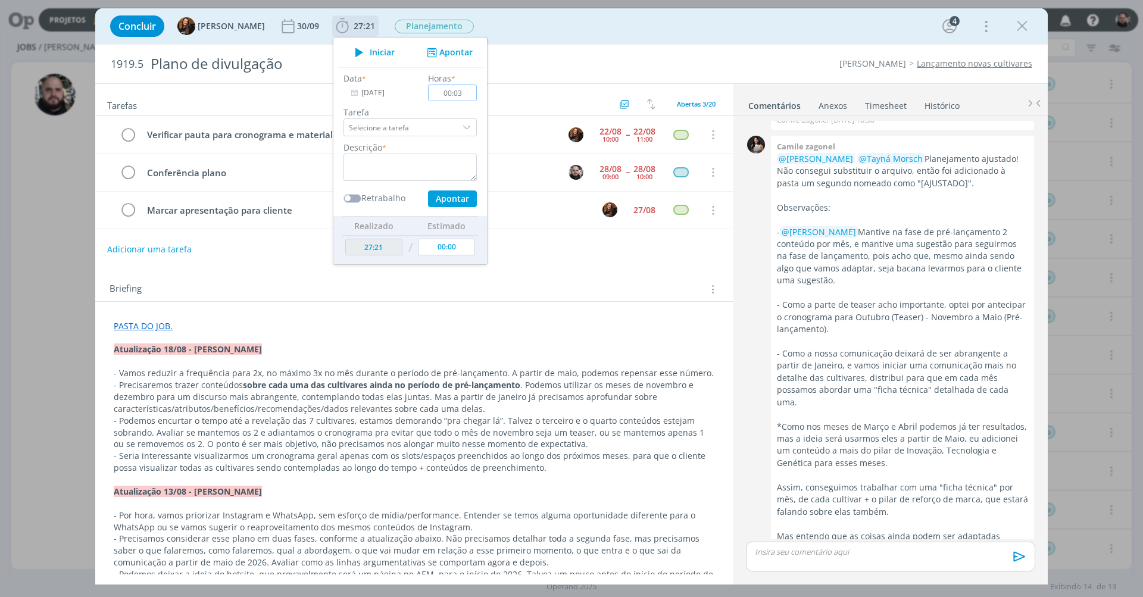
type input "00:35"
click at [420, 158] on textarea "dialog" at bounding box center [409, 167] width 133 height 27
type textarea "m"
type textarea "conferência do plano"
click at [442, 198] on button "Apontar" at bounding box center [452, 198] width 49 height 17
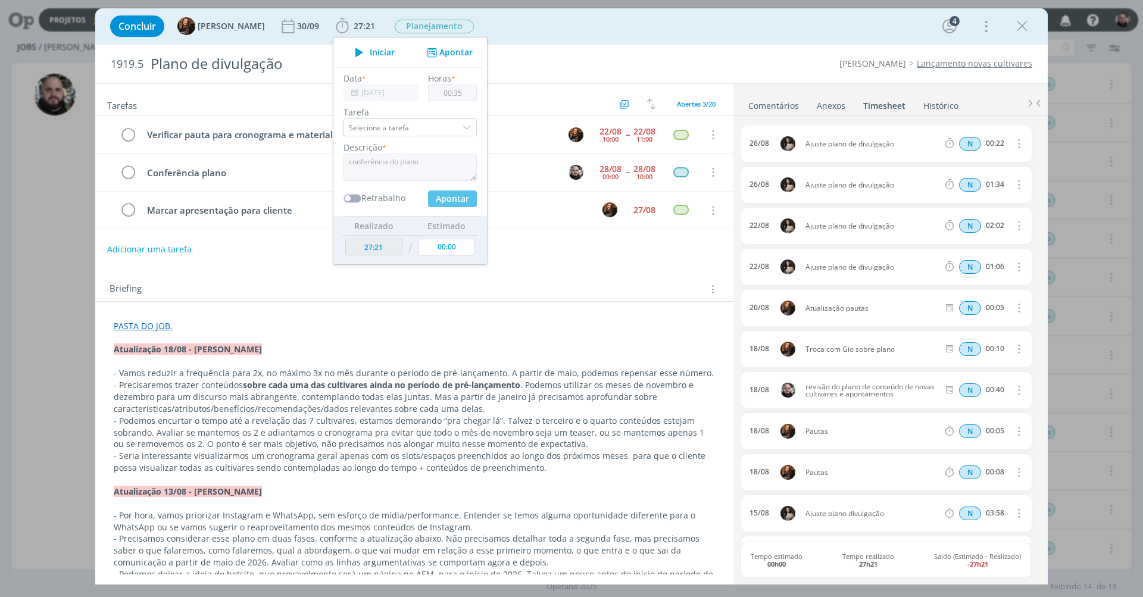
click at [617, 19] on div "Concluir Tayná Morsch 30/09 27:21 Iniciar Apontar Data * 28/08/2025 Horas * 00:…" at bounding box center [571, 26] width 934 height 29
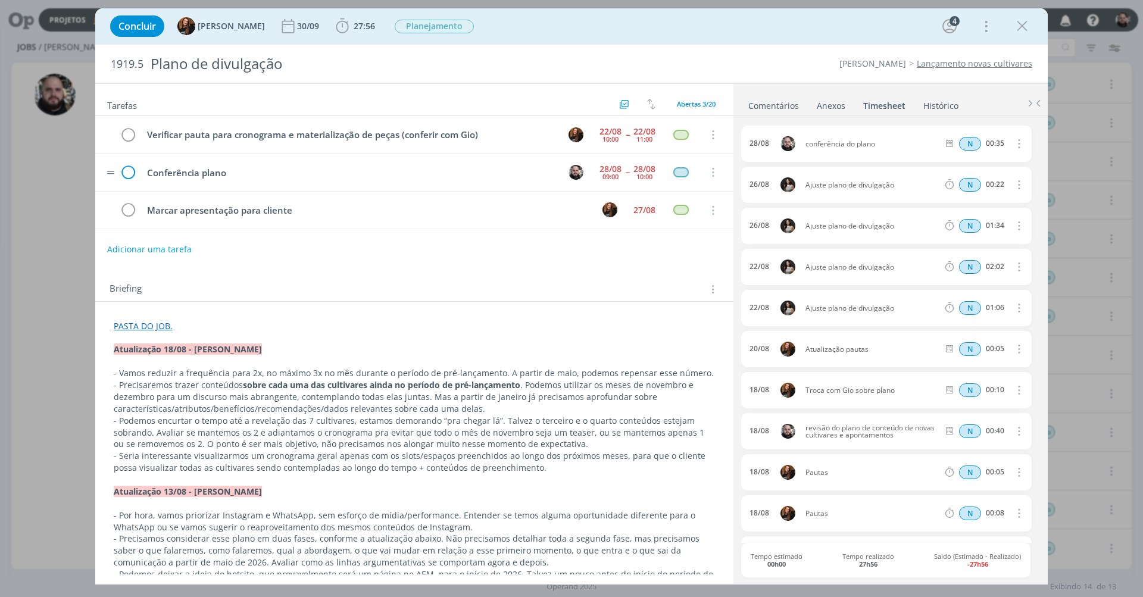
click at [129, 172] on icon "dialog" at bounding box center [128, 173] width 18 height 18
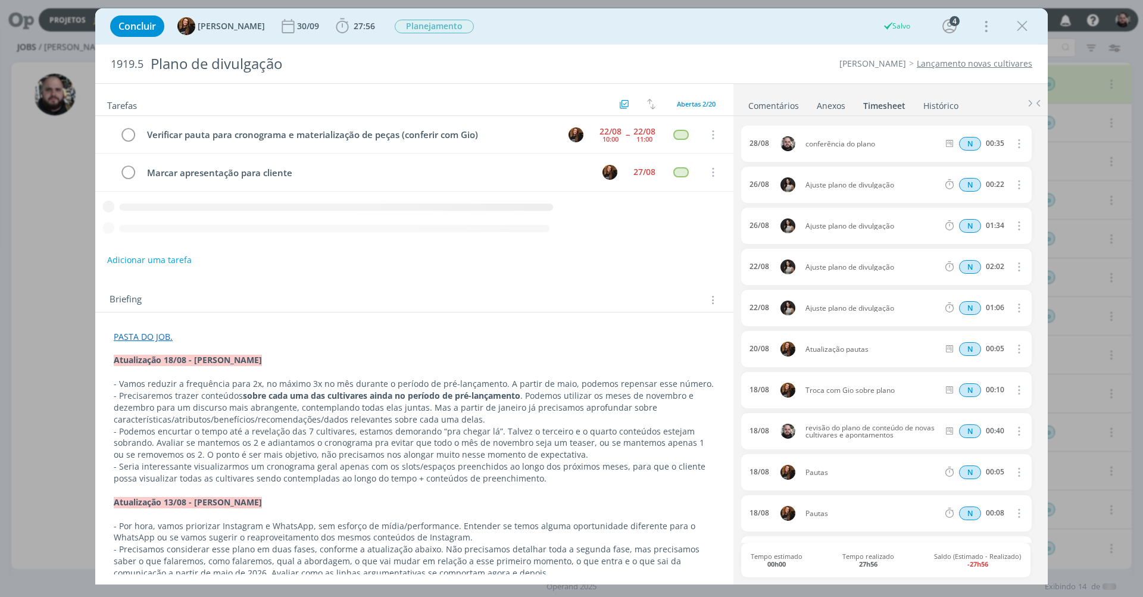
click at [624, 31] on div "Concluir Tayná Morsch 30/09 27:56 Iniciar Apontar Data * 28/08/2025 Horas * 00:…" at bounding box center [571, 26] width 934 height 29
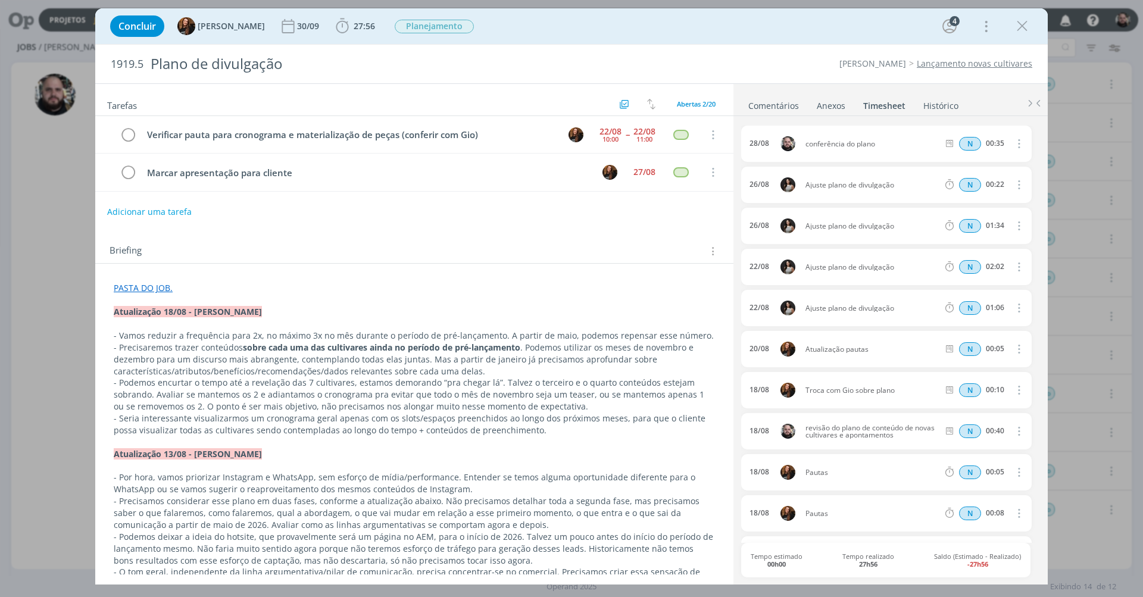
click at [771, 108] on link "Comentários" at bounding box center [773, 103] width 52 height 17
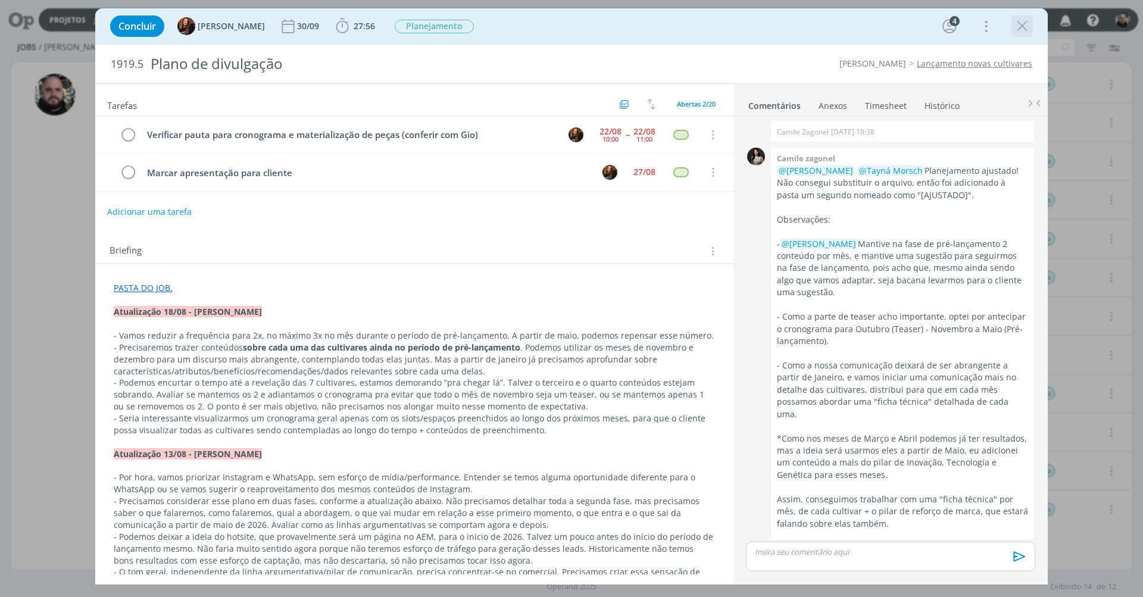
click at [1016, 21] on icon "dialog" at bounding box center [1022, 26] width 18 height 18
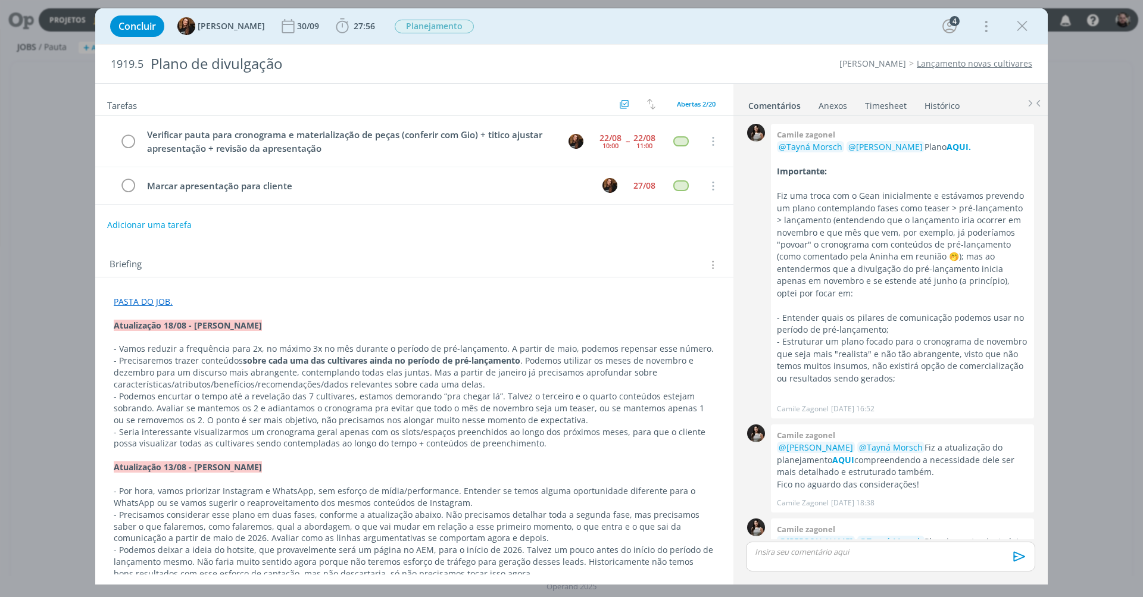
scroll to position [383, 0]
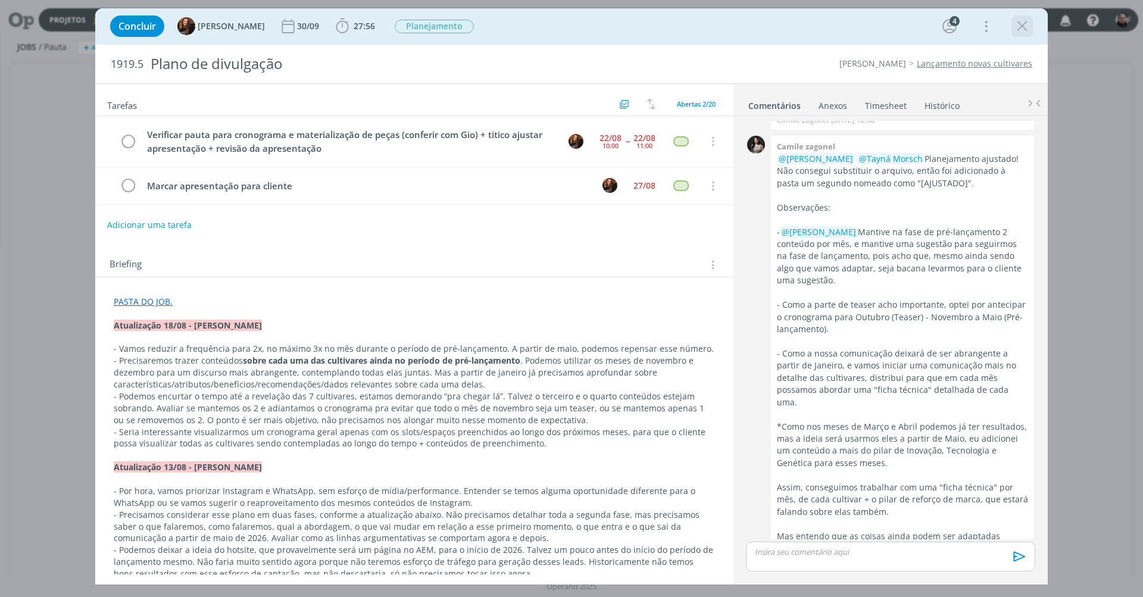
click at [1024, 22] on icon "dialog" at bounding box center [1022, 26] width 18 height 18
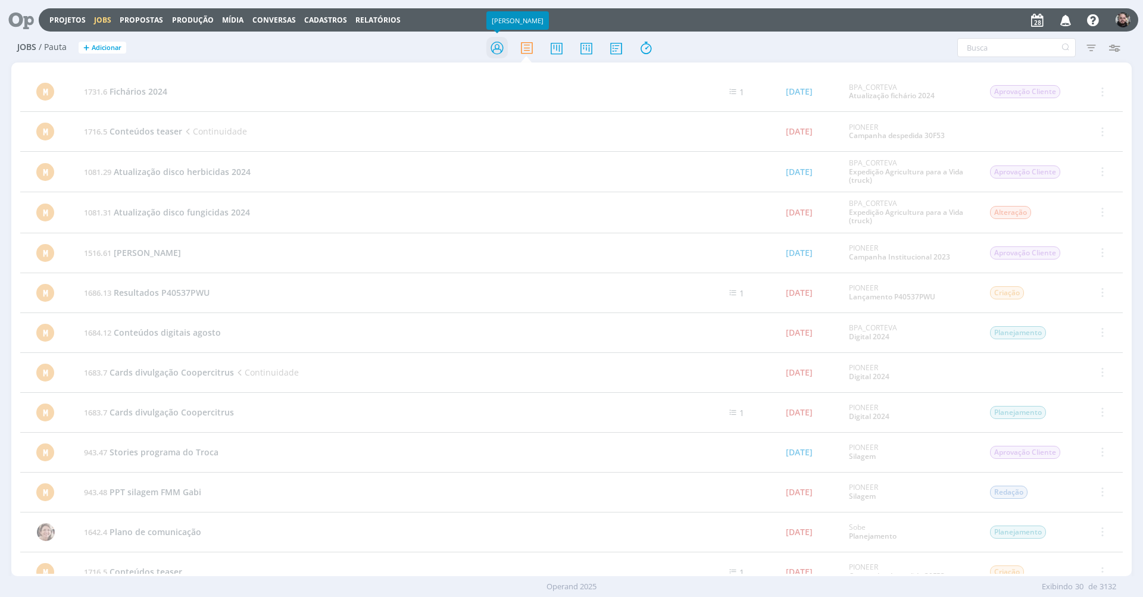
click at [496, 45] on icon at bounding box center [496, 47] width 21 height 23
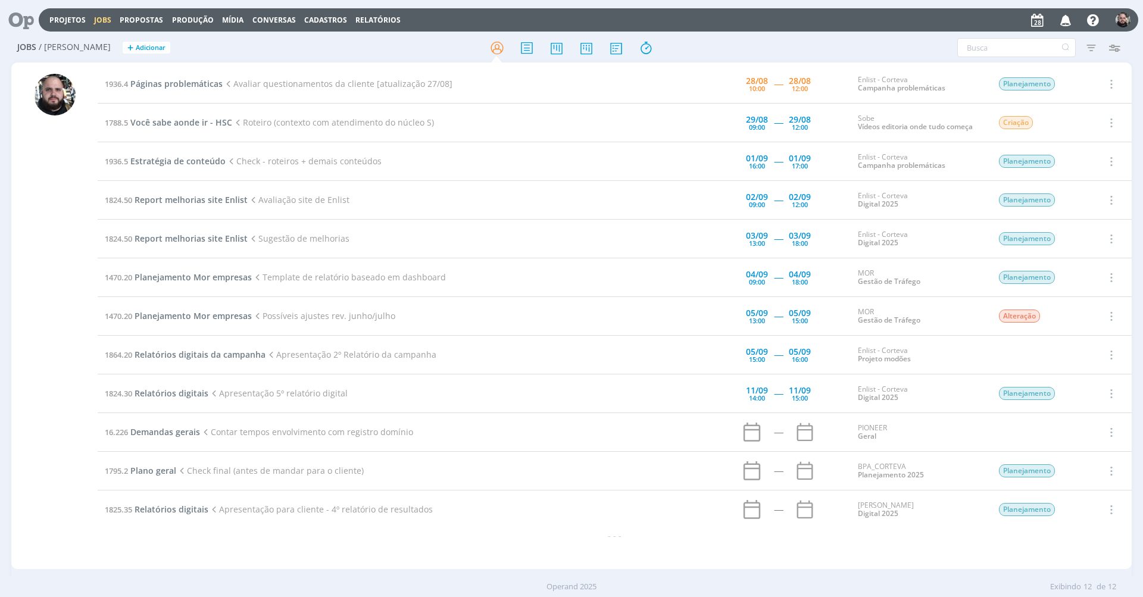
click at [322, 48] on h2 "Jobs / [PERSON_NAME] + Adicionar" at bounding box center [197, 45] width 361 height 25
click at [183, 83] on span "Páginas problemáticas" at bounding box center [176, 83] width 92 height 11
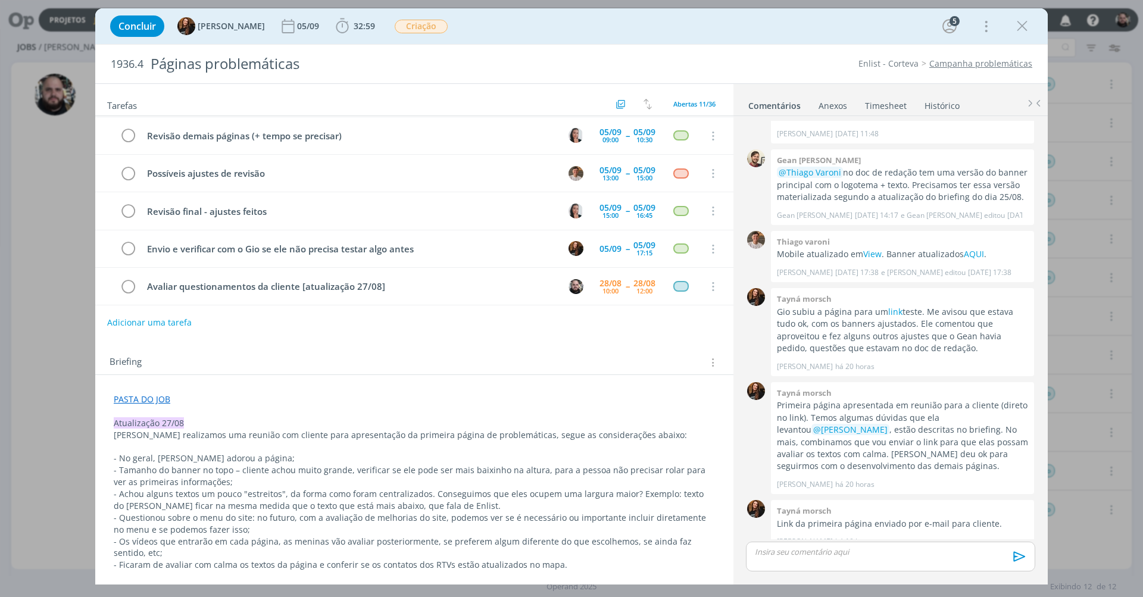
scroll to position [134, 0]
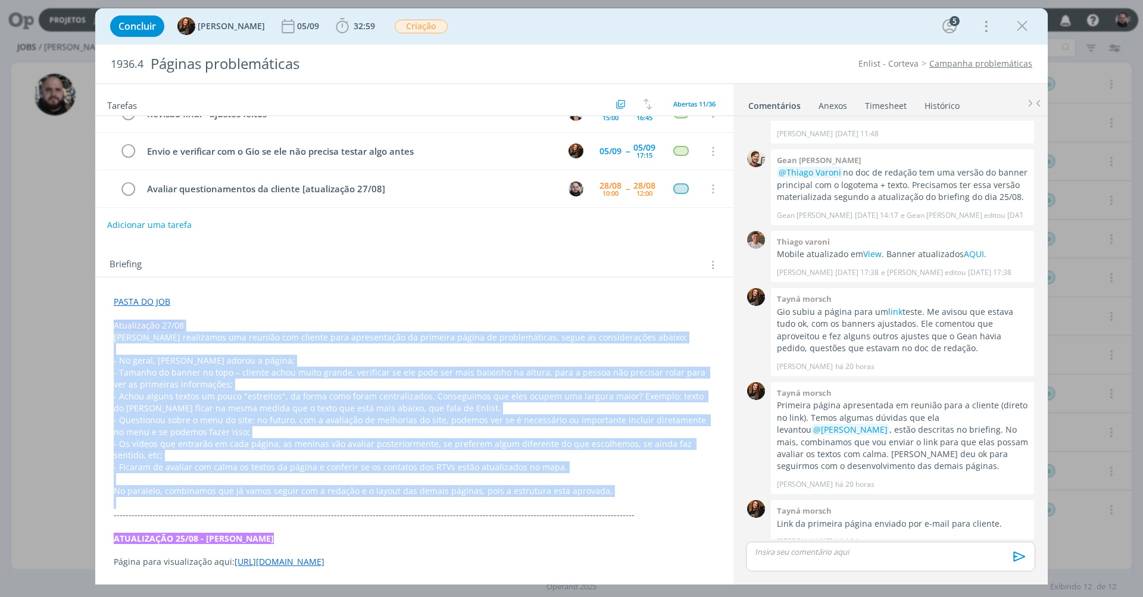
drag, startPoint x: 114, startPoint y: 326, endPoint x: 614, endPoint y: 493, distance: 527.5
copy div "Loremipsumd 83/32 Sita consectetu adi elitsed doe tempori utla etdoloremagn al …"
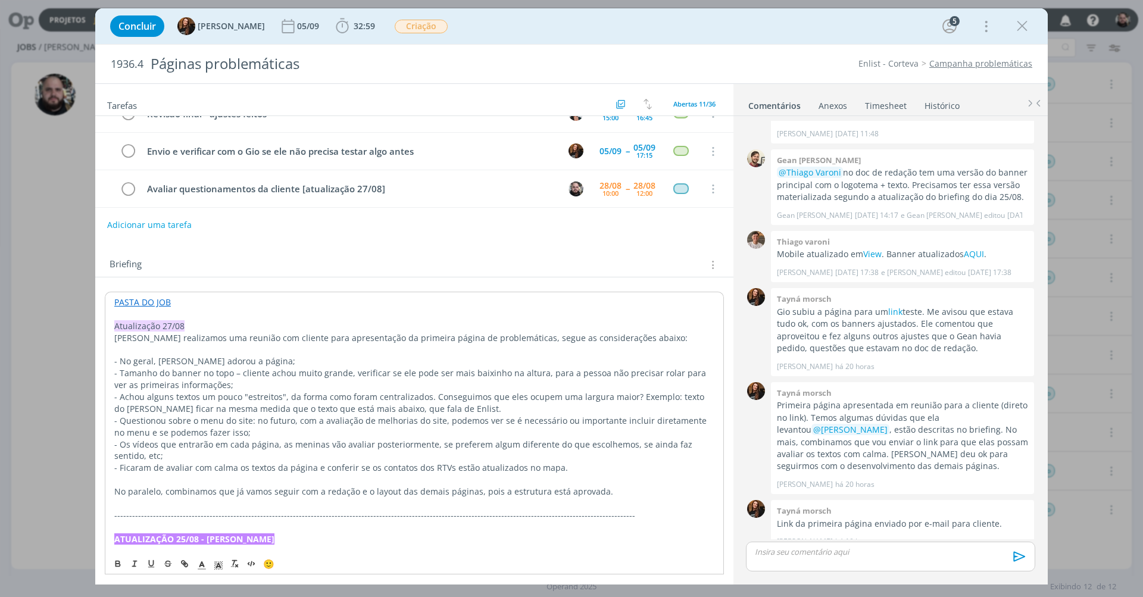
click at [248, 300] on p "PASTA DO JOB" at bounding box center [414, 302] width 600 height 12
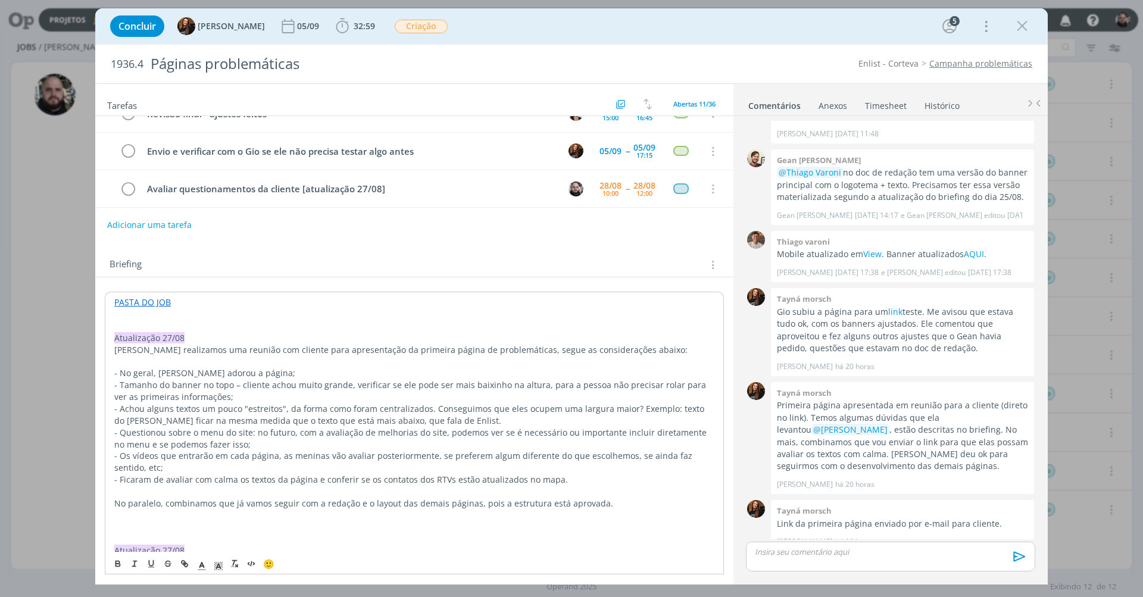
click at [164, 336] on span "Atualização 27/08" at bounding box center [149, 337] width 70 height 11
click at [216, 320] on p "dialog" at bounding box center [414, 326] width 600 height 12
click at [174, 329] on p "dialog" at bounding box center [414, 326] width 600 height 12
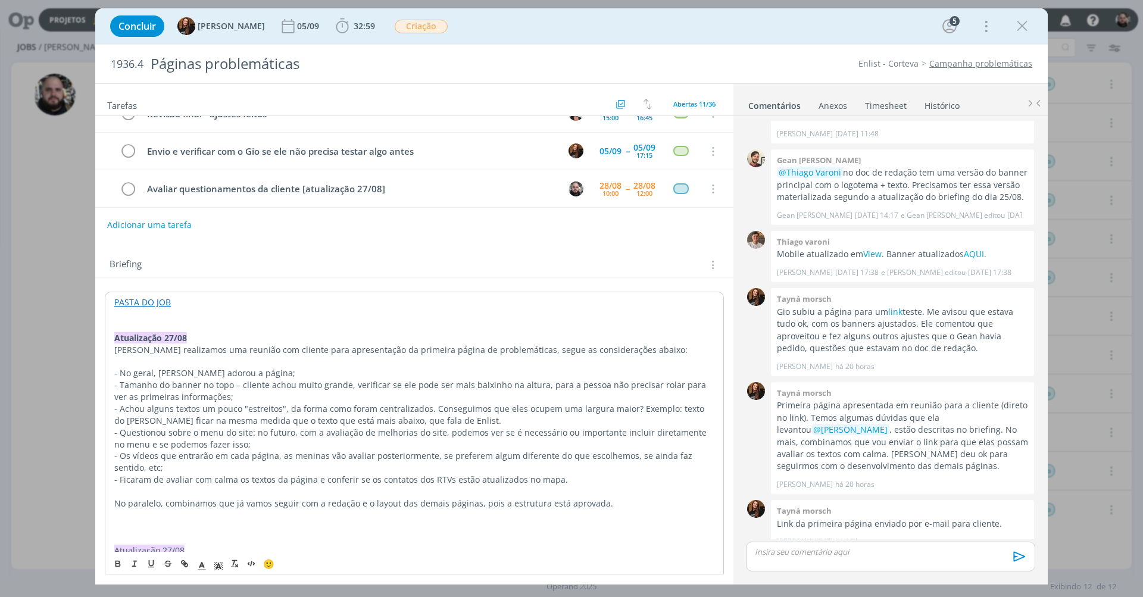
click at [173, 334] on strong "Atualização 27/08" at bounding box center [150, 337] width 73 height 11
click at [211, 332] on p "Atualização 28/08" at bounding box center [414, 338] width 600 height 12
drag, startPoint x: 254, startPoint y: 352, endPoint x: 387, endPoint y: 374, distance: 135.2
click at [387, 379] on span "- Tamanho do banner no topo – cliente achou muito grande, verificar se ele pode…" at bounding box center [411, 390] width 594 height 23
click at [249, 336] on p "Atualização 28/08 - [PERSON_NAME]" at bounding box center [414, 338] width 600 height 12
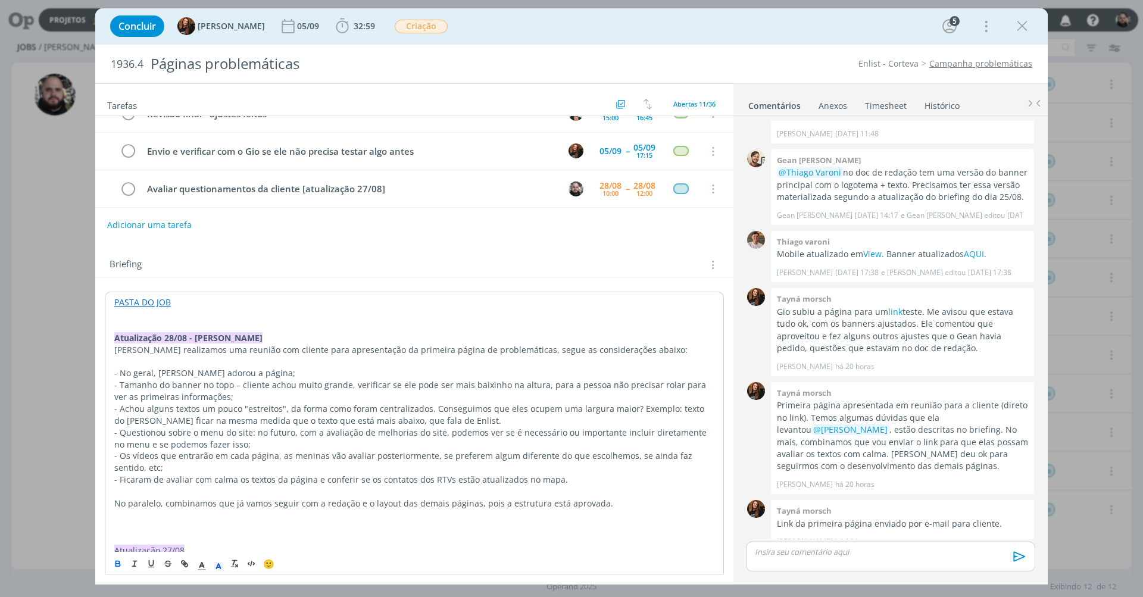
click at [240, 371] on p "- No geral, [PERSON_NAME] adorou a página;" at bounding box center [414, 373] width 600 height 12
click at [267, 368] on p "- No geral, [PERSON_NAME] adorou a página;" at bounding box center [414, 373] width 600 height 12
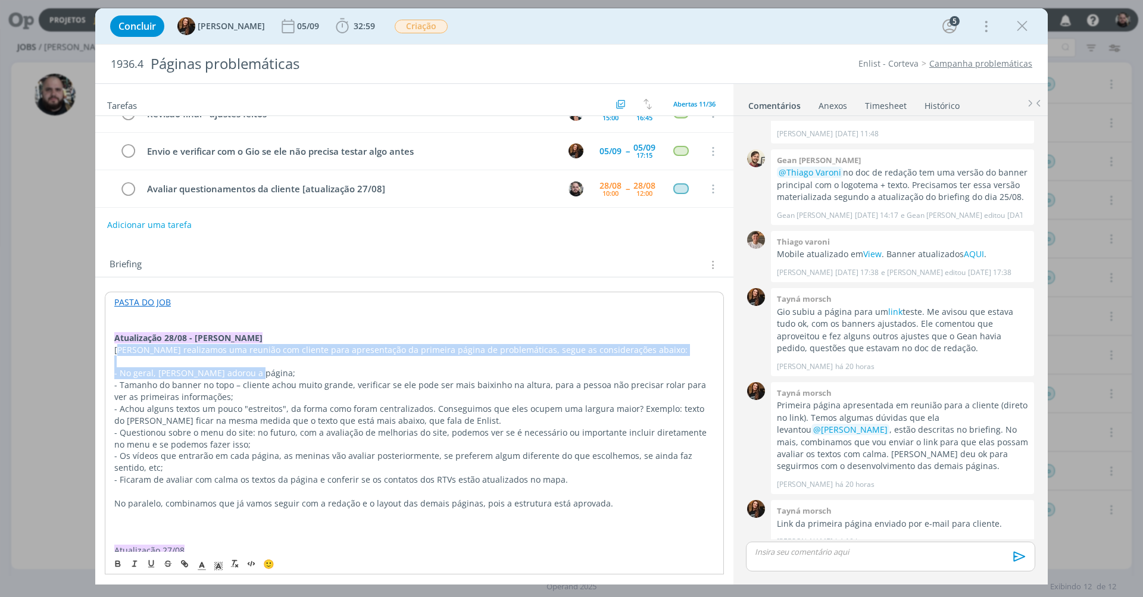
drag, startPoint x: 293, startPoint y: 369, endPoint x: 119, endPoint y: 351, distance: 175.3
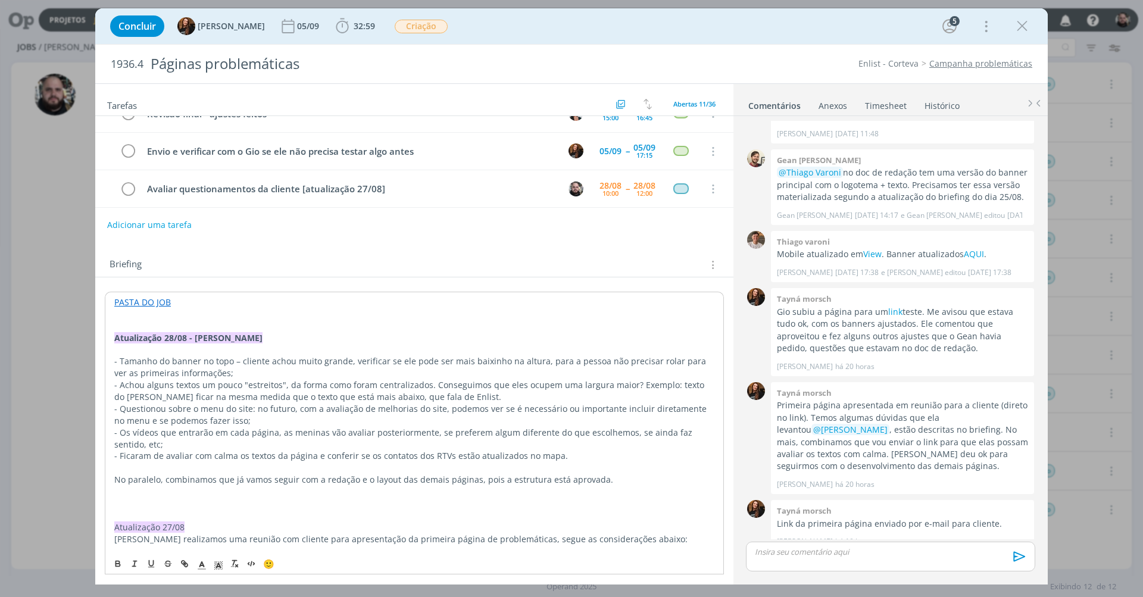
click at [292, 365] on p "- Tamanho do banner no topo – cliente achou muito grande, verificar se ele pode…" at bounding box center [414, 367] width 600 height 24
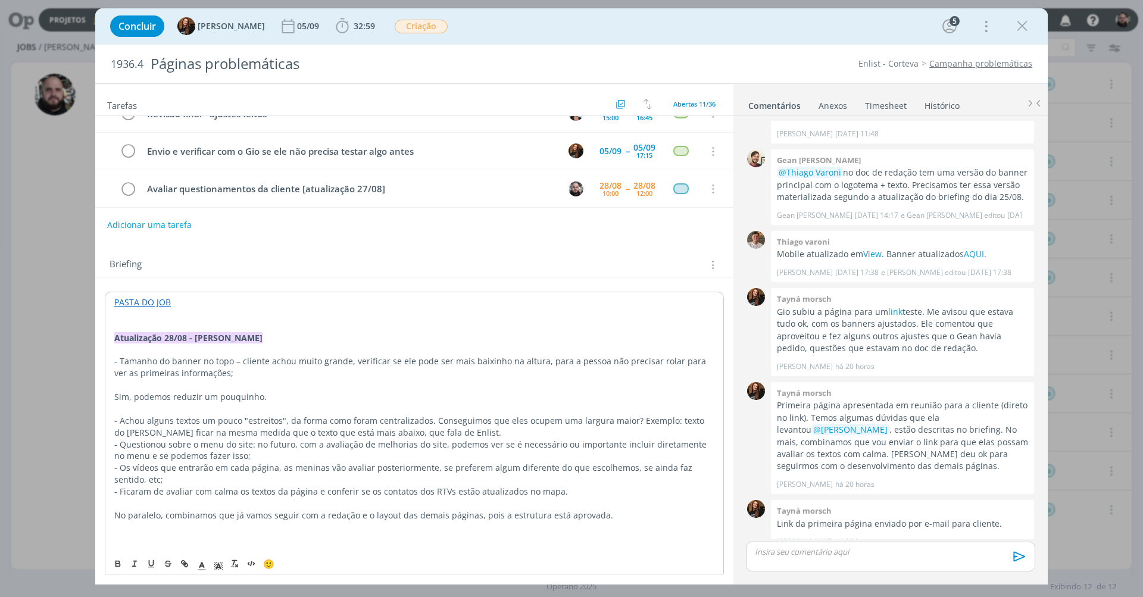
scroll to position [543, 0]
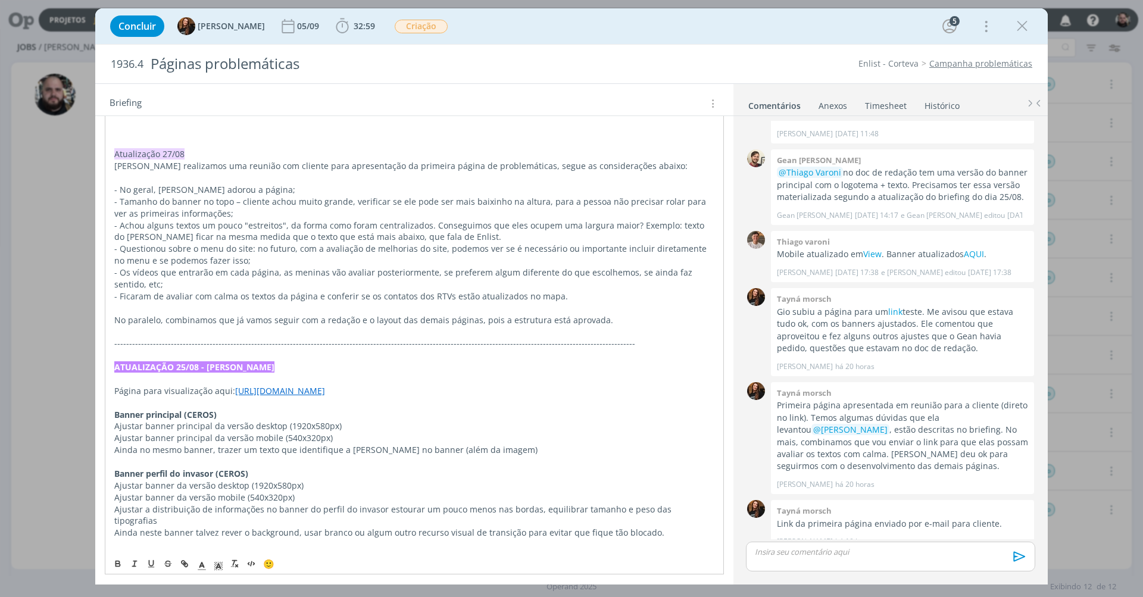
click at [292, 385] on link "[URL][DOMAIN_NAME]" at bounding box center [280, 390] width 90 height 11
click at [293, 385] on link "[URL][DOMAIN_NAME]" at bounding box center [280, 390] width 90 height 11
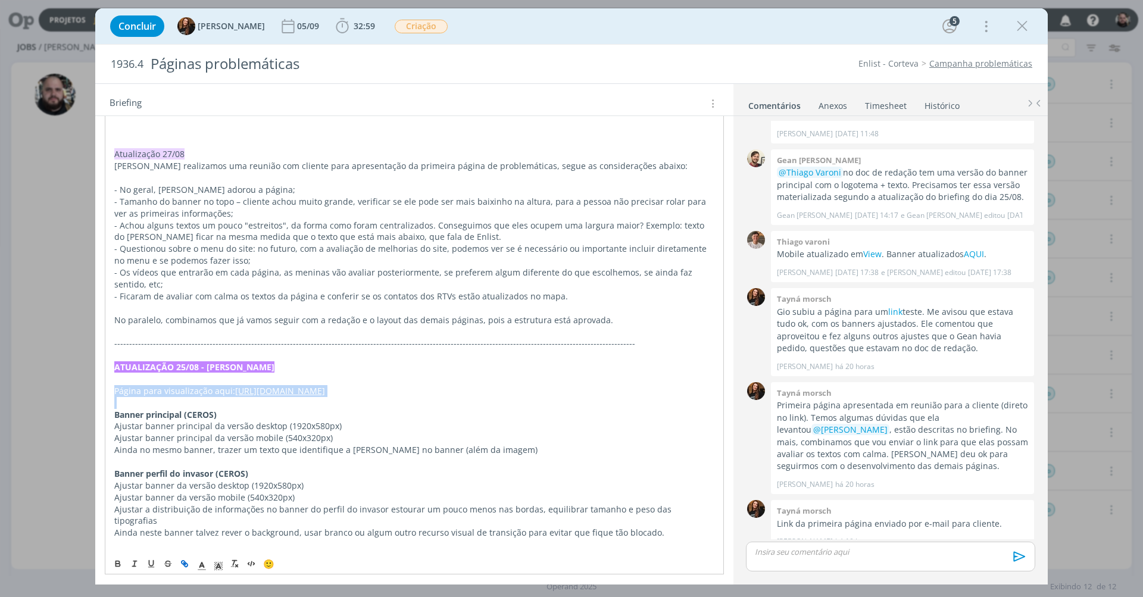
click at [293, 385] on link "[URL][DOMAIN_NAME]" at bounding box center [280, 390] width 90 height 11
click at [520, 385] on p "Página para visualização aqui: [URL][DOMAIN_NAME]" at bounding box center [414, 391] width 600 height 12
click at [427, 397] on p "dialog" at bounding box center [414, 403] width 600 height 12
drag, startPoint x: 431, startPoint y: 370, endPoint x: 233, endPoint y: 368, distance: 198.8
click at [233, 385] on p "Página para visualização aqui: [URL][DOMAIN_NAME]" at bounding box center [414, 391] width 600 height 12
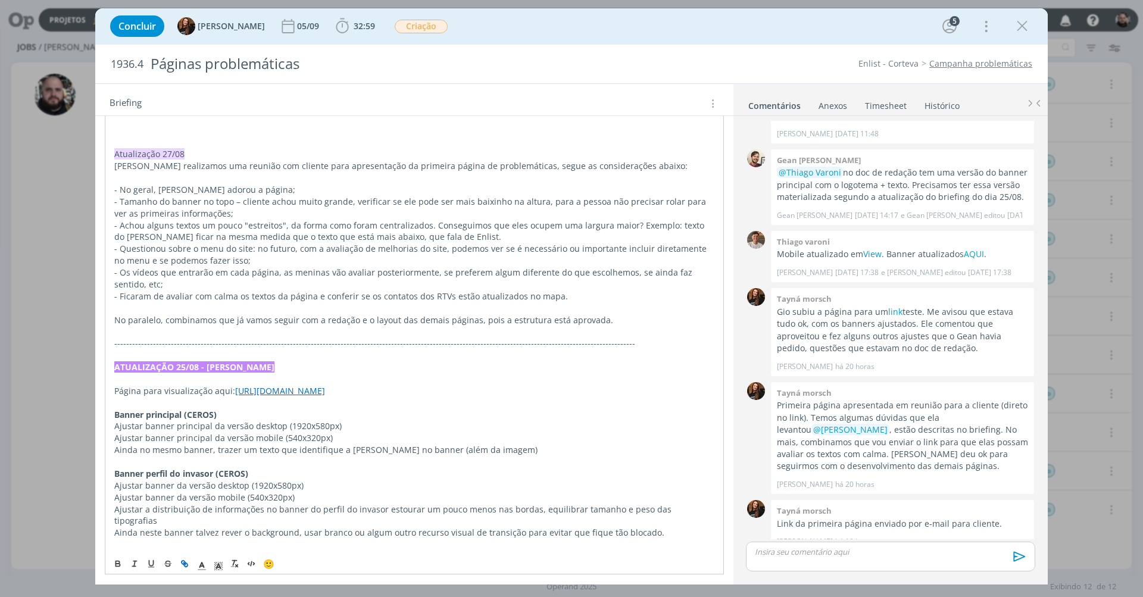
copy p "Página para visualização aqui: [URL][DOMAIN_NAME]"
click at [238, 184] on p "- No geral, [PERSON_NAME] adorou a página;" at bounding box center [414, 190] width 600 height 12
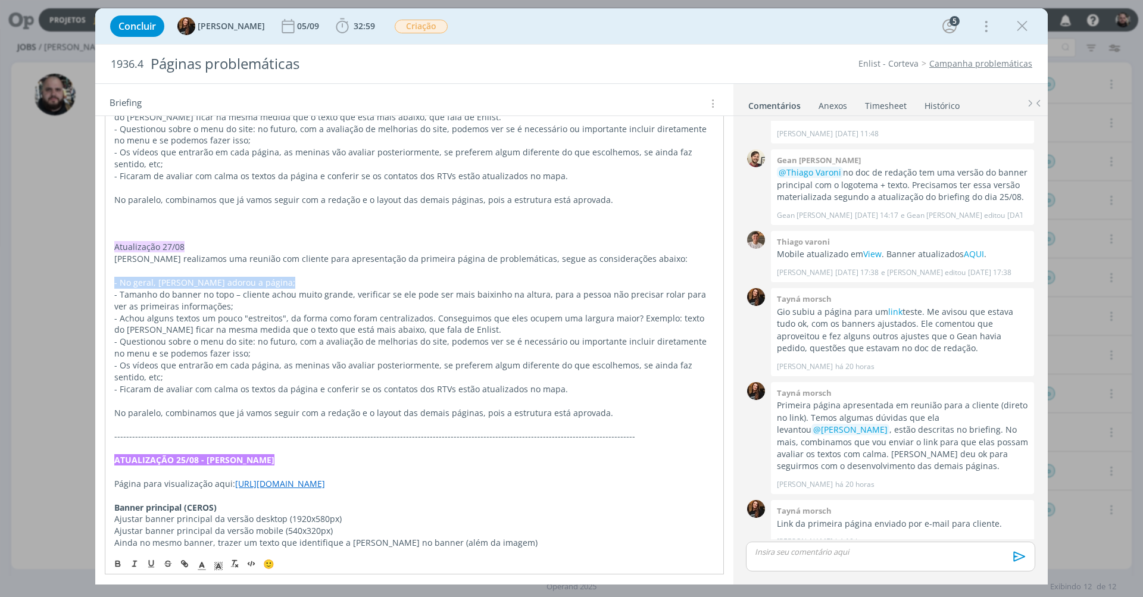
scroll to position [216, 0]
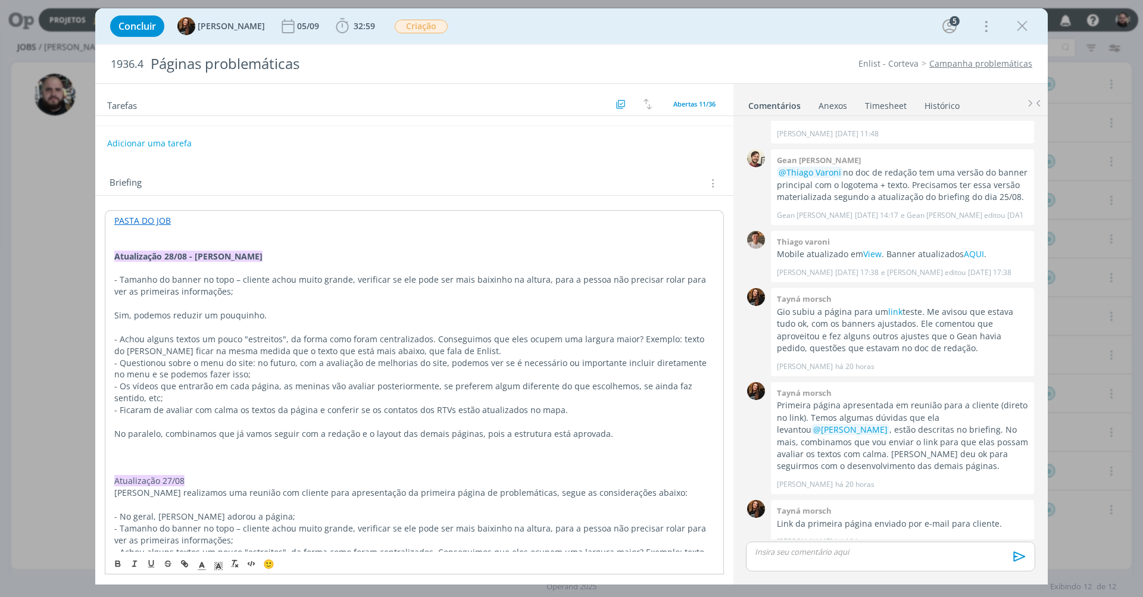
click at [277, 312] on p "Sim, podemos reduzir um pouquinho." at bounding box center [414, 315] width 600 height 12
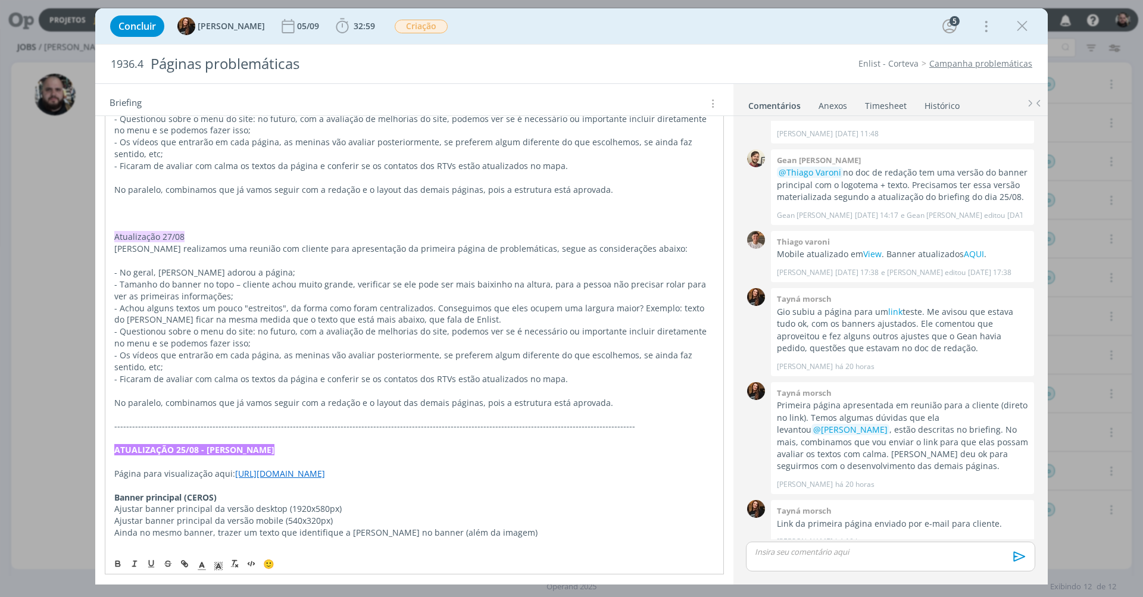
scroll to position [551, 0]
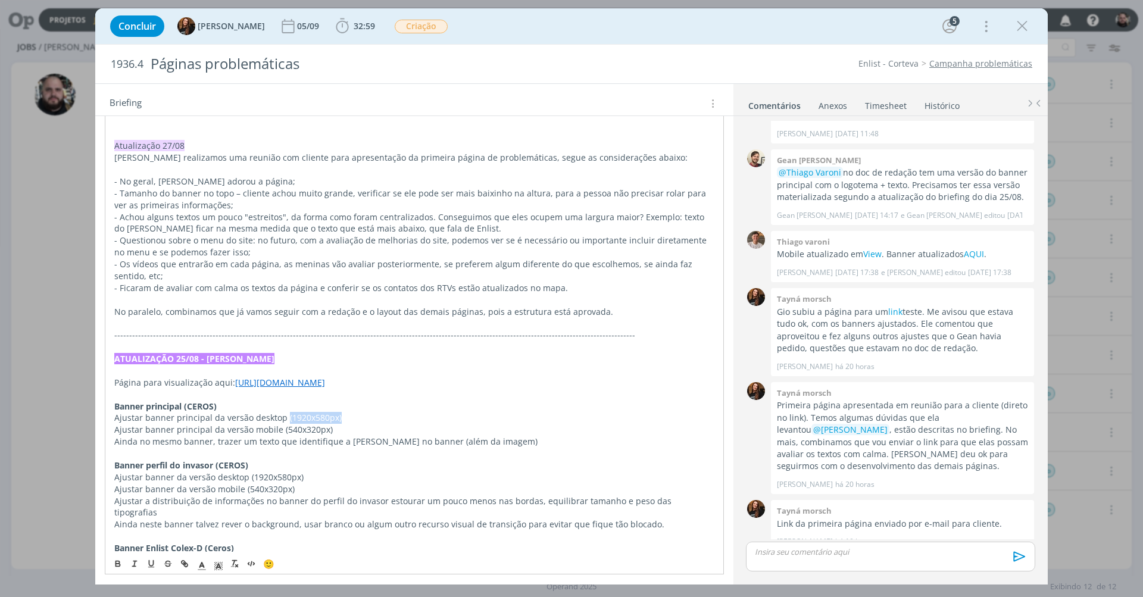
drag, startPoint x: 283, startPoint y: 395, endPoint x: 346, endPoint y: 395, distance: 62.5
click at [346, 412] on p "Ajustar banner principal da versão desktop (1920x580px)" at bounding box center [414, 418] width 600 height 12
click at [355, 412] on p "Ajustar banner principal da versão desktop (1920x580px)" at bounding box center [414, 418] width 600 height 12
drag, startPoint x: 343, startPoint y: 396, endPoint x: 281, endPoint y: 393, distance: 62.5
click at [281, 412] on p "Ajustar banner principal da versão desktop (1920x580px)" at bounding box center [414, 418] width 600 height 12
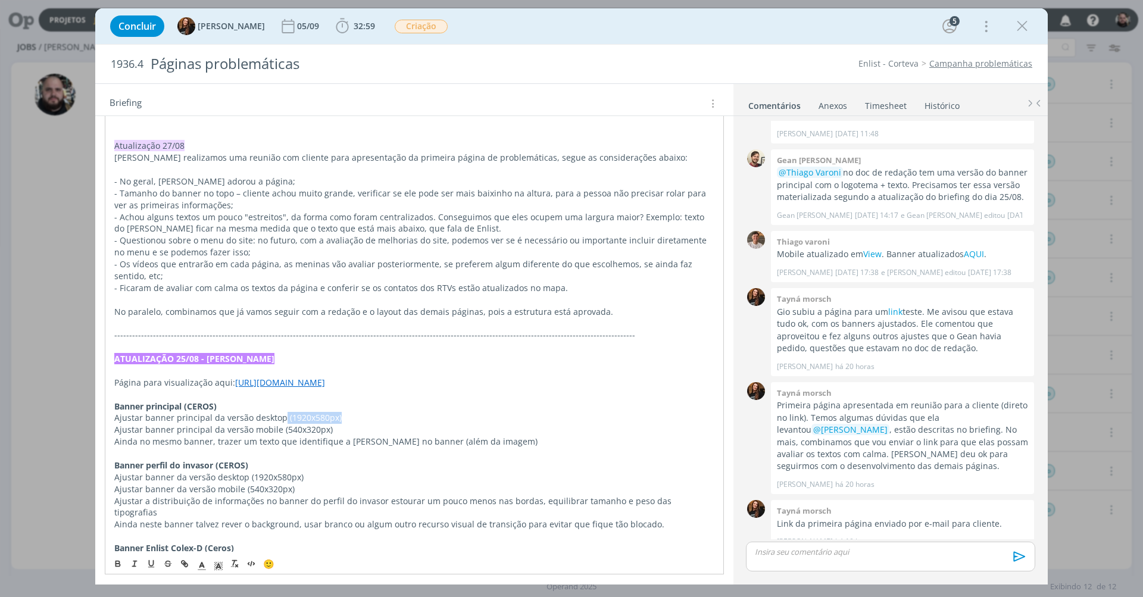
copy p "(1920x580px)"
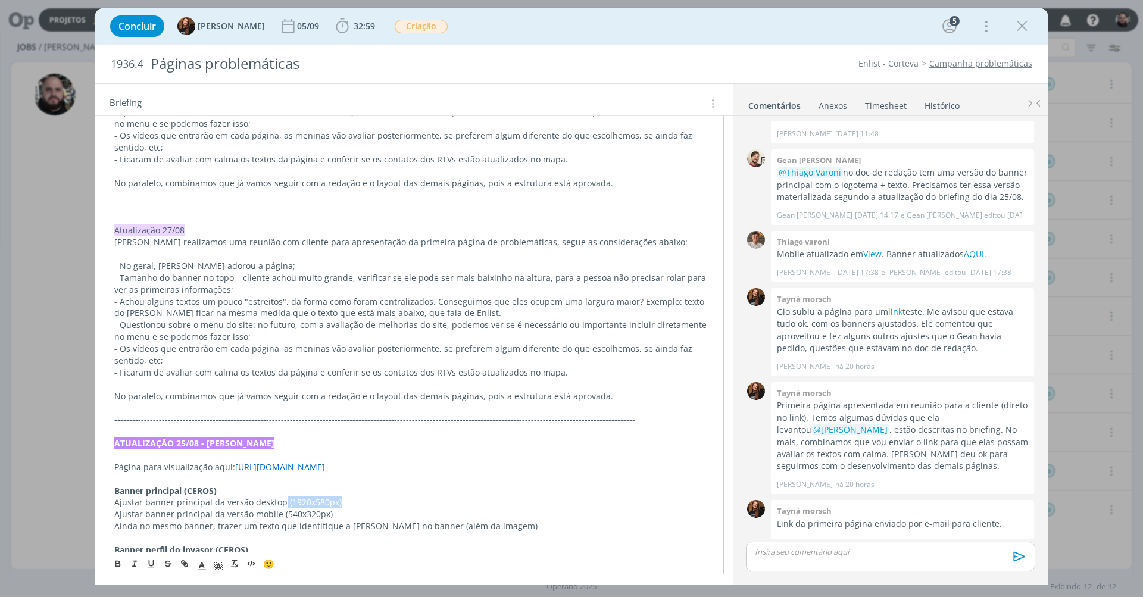
scroll to position [240, 0]
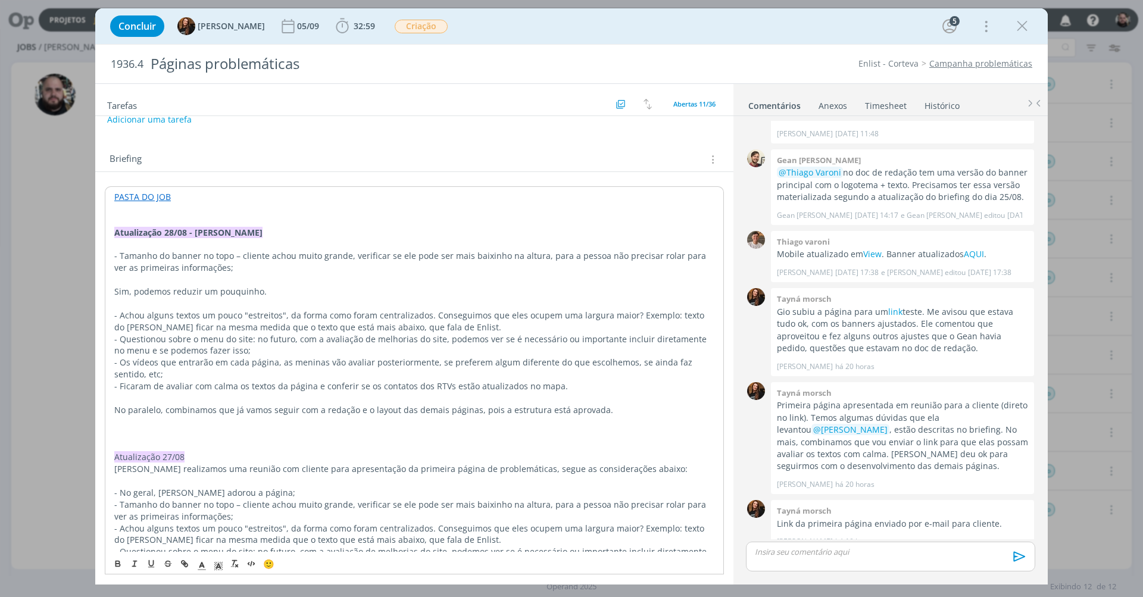
click at [298, 286] on p "Sim, podemos reduzir um pouquinho." at bounding box center [414, 292] width 600 height 12
click at [643, 287] on p "Sim, podemos reduzir um pouquinho. A versão mobile está ok pra mim, poderíamos …" at bounding box center [414, 292] width 600 height 12
click at [617, 286] on span "(1920x480px)" at bounding box center [616, 291] width 52 height 11
click at [635, 298] on p "dialog" at bounding box center [414, 304] width 600 height 12
click at [473, 320] on p "- Achou alguns textos um pouco "estreitos", da forma como foram centralizados. …" at bounding box center [414, 321] width 600 height 24
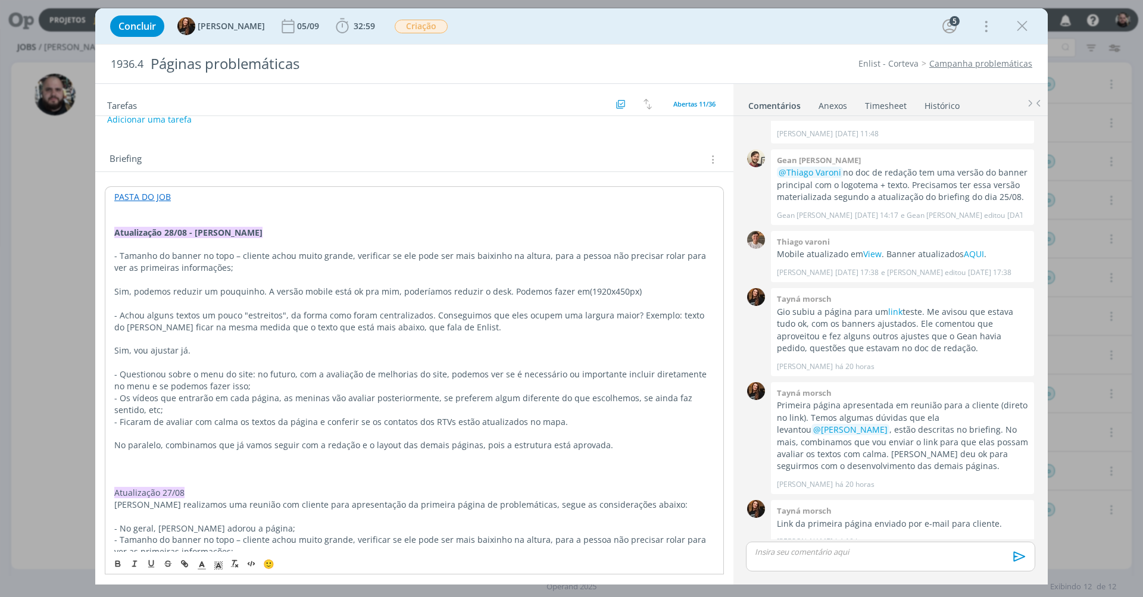
click at [117, 356] on p "dialog" at bounding box center [414, 362] width 600 height 12
click at [114, 345] on span "Sim, vou ajustar já." at bounding box center [152, 350] width 76 height 11
click at [296, 376] on p "- Questionou sobre o menu do site: no futuro, com a avaliação de melhorias do s…" at bounding box center [414, 380] width 600 height 24
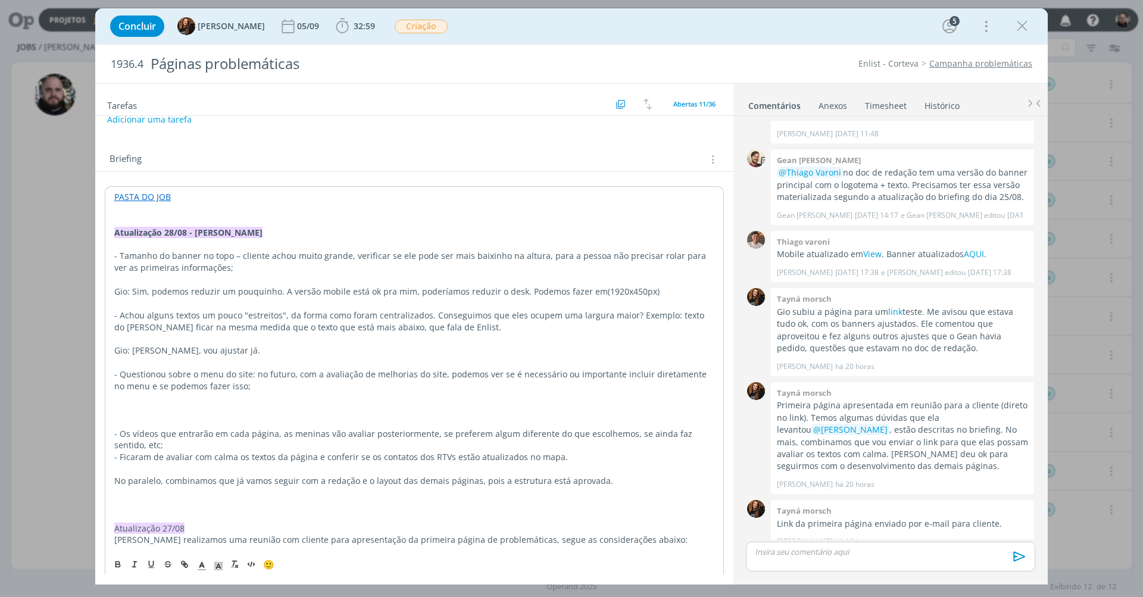
click at [187, 437] on p "- Os vídeos que entrarão em cada página, as meninas vão avaliar posteriormente,…" at bounding box center [414, 440] width 600 height 24
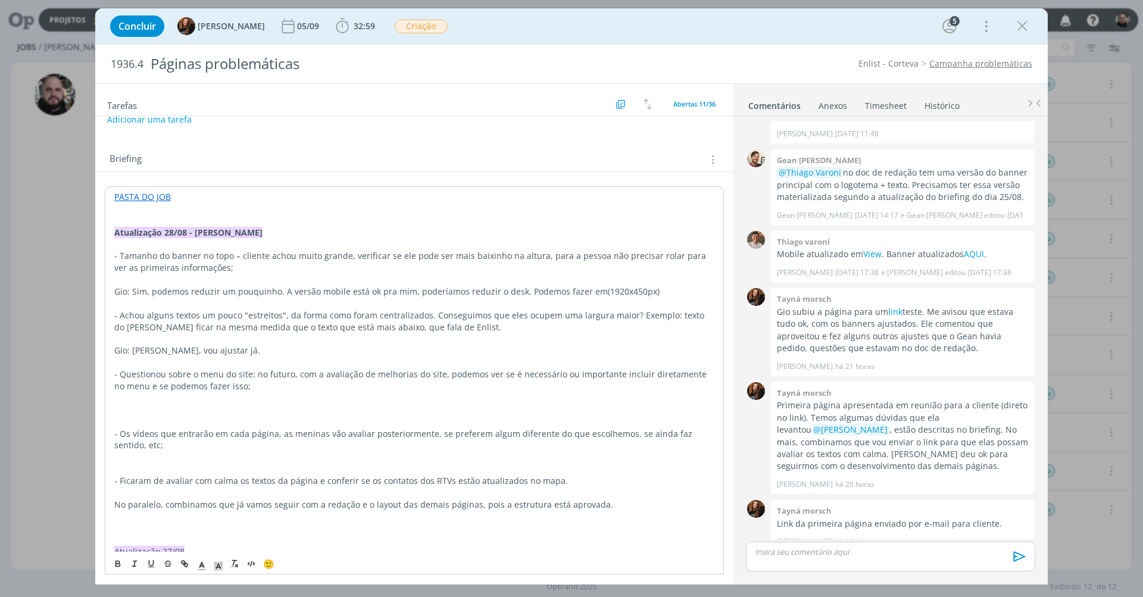
scroll to position [152, 0]
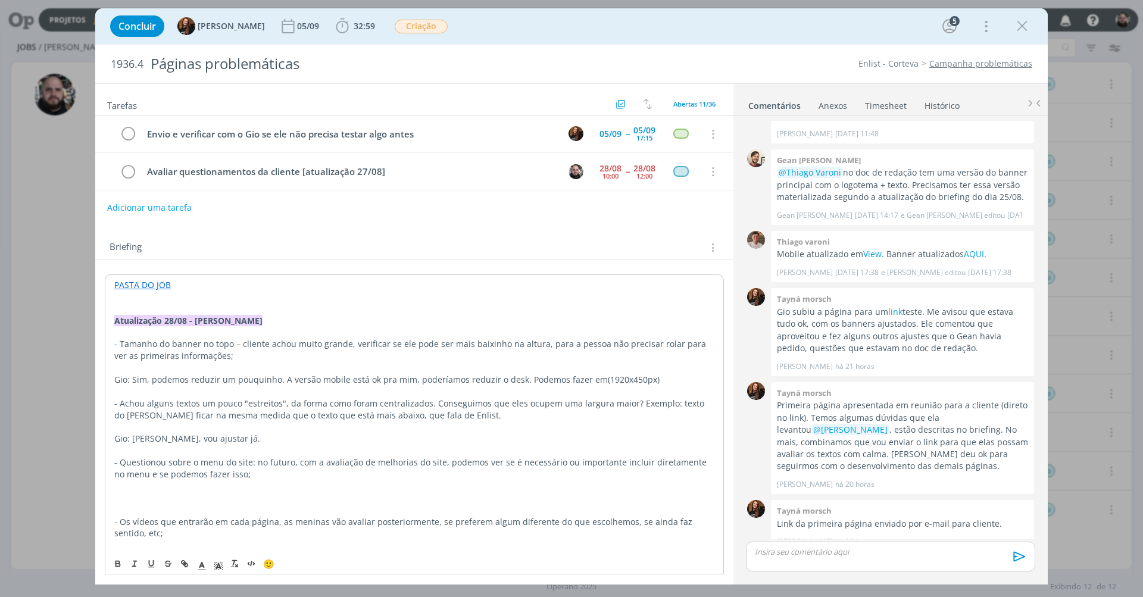
click at [145, 375] on p "Gio: Sim, podemos reduzir um pouquinho. A versão mobile está ok pra mim, poderí…" at bounding box center [414, 380] width 600 height 12
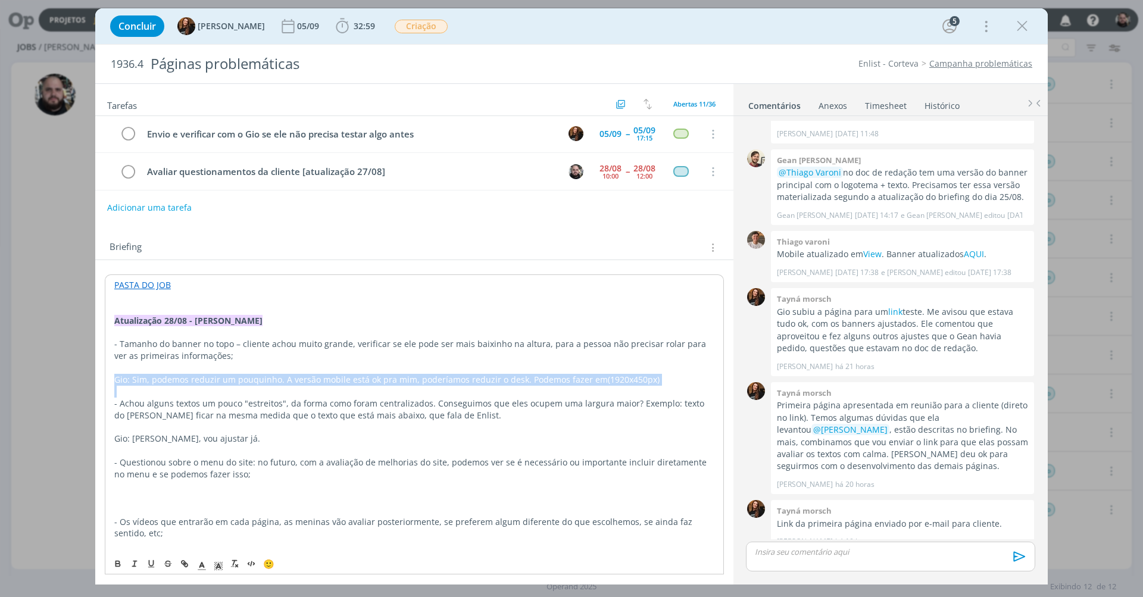
click at [145, 375] on p "Gio: Sim, podemos reduzir um pouquinho. A versão mobile está ok pra mim, poderí…" at bounding box center [414, 380] width 600 height 12
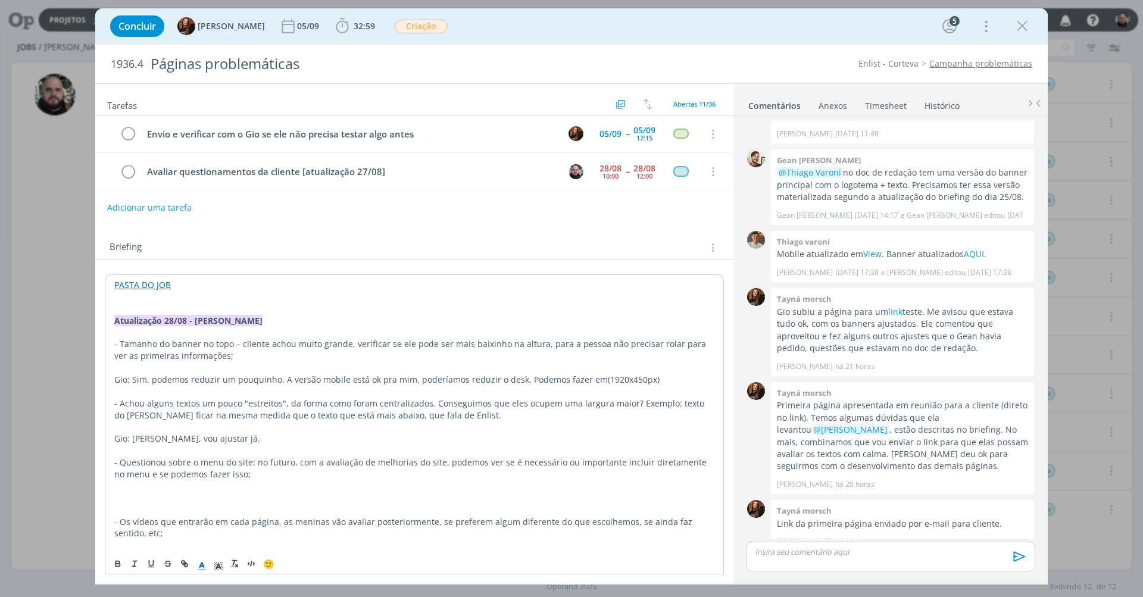
click at [198, 565] on icon "dialog" at bounding box center [201, 565] width 11 height 11
click at [214, 519] on span "dialog" at bounding box center [215, 524] width 10 height 10
click at [234, 433] on p "Gio: [PERSON_NAME], vou ajustar já." at bounding box center [414, 439] width 600 height 12
click at [186, 433] on span "Gio: [PERSON_NAME], vou ajustar já." at bounding box center [187, 438] width 146 height 11
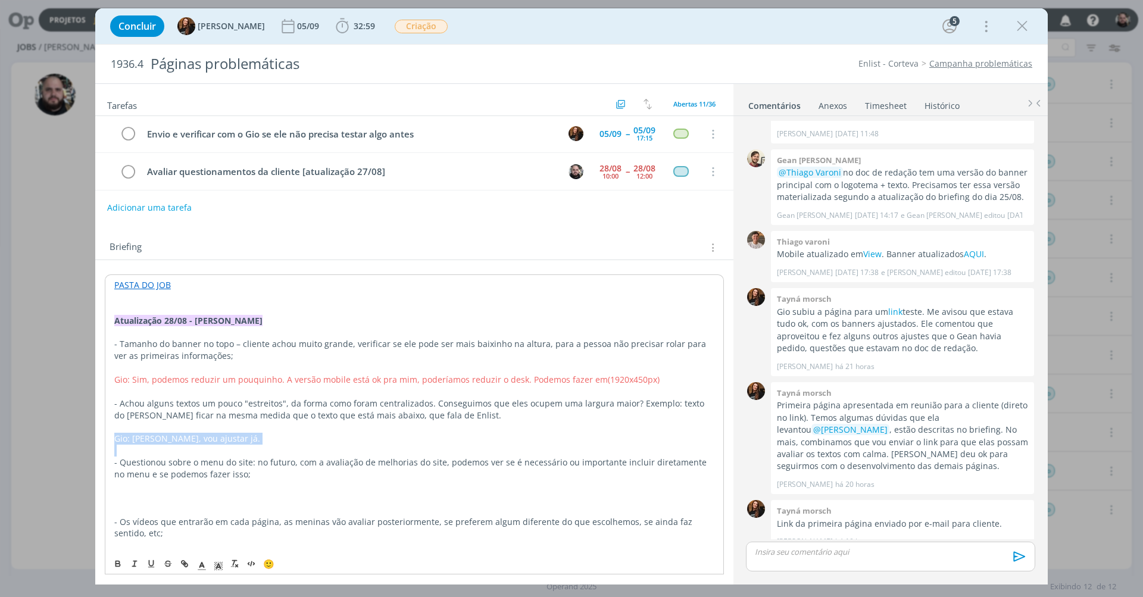
click at [186, 433] on span "Gio: [PERSON_NAME], vou ajustar já." at bounding box center [187, 438] width 146 height 11
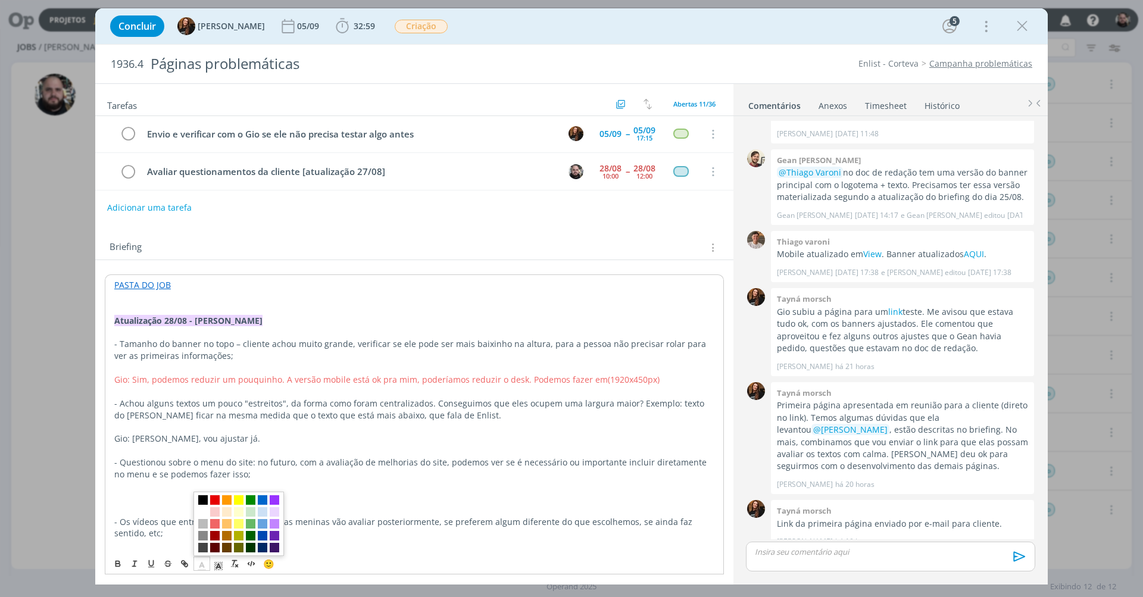
click at [202, 565] on line "dialog" at bounding box center [201, 565] width 3 height 0
click at [215, 521] on span "dialog" at bounding box center [215, 524] width 10 height 10
click at [419, 504] on p "dialog" at bounding box center [414, 510] width 600 height 12
click at [216, 492] on p "dialog" at bounding box center [414, 498] width 600 height 12
